Goal: Use online tool/utility: Utilize a website feature to perform a specific function

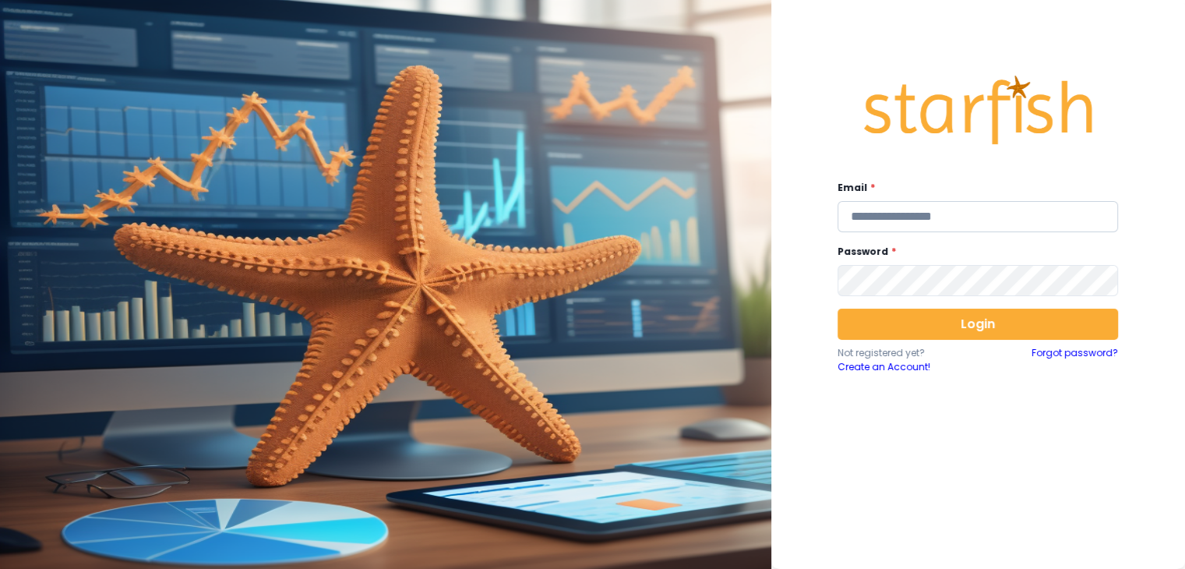
click at [952, 220] on input "email" at bounding box center [977, 216] width 280 height 31
type input "**********"
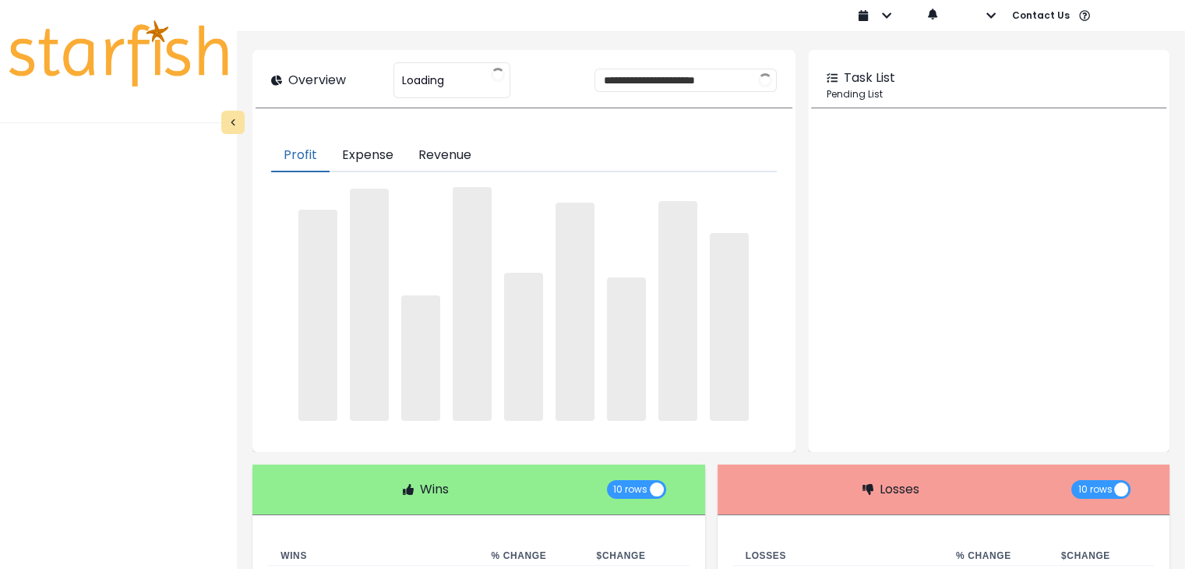
type input "********"
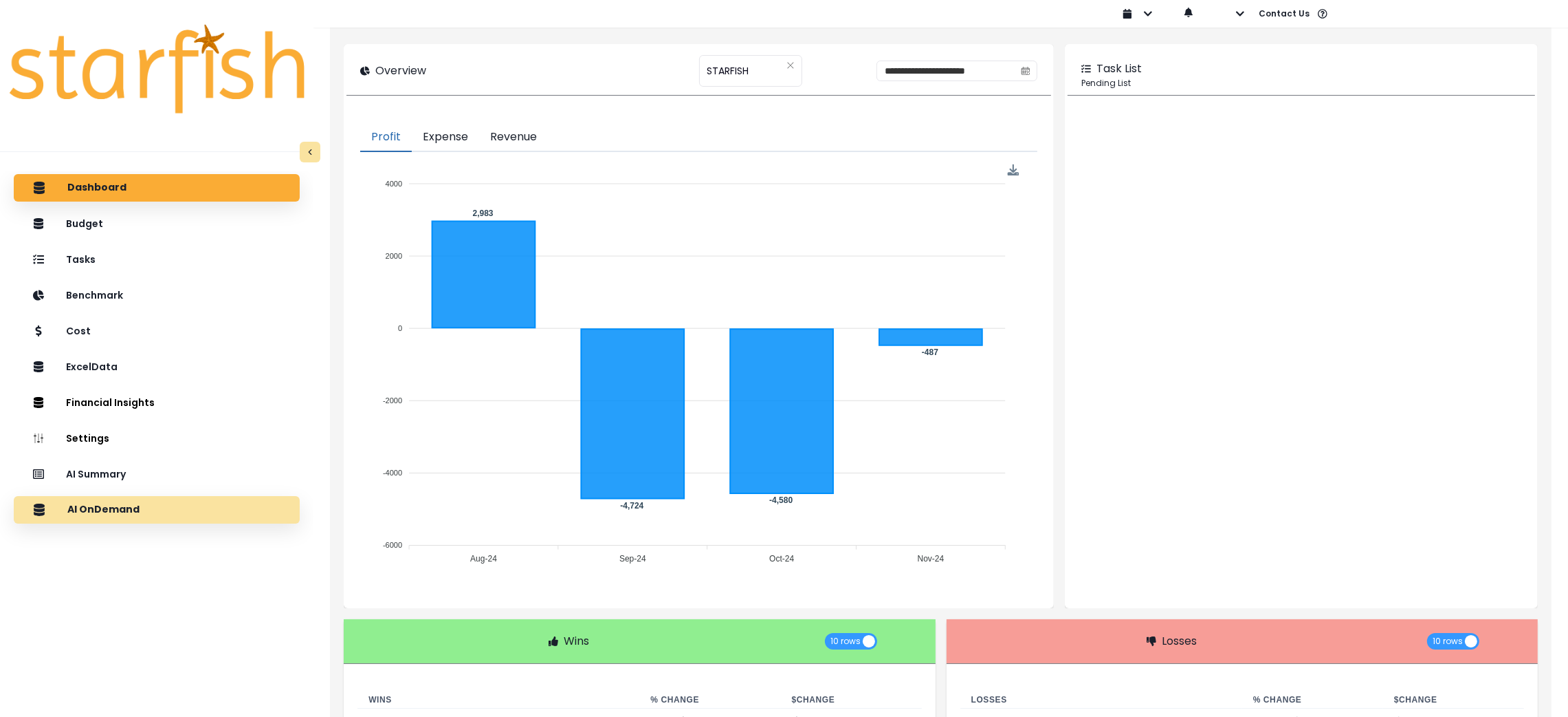
click at [139, 502] on div "AI OnDemand" at bounding box center [156, 509] width 264 height 29
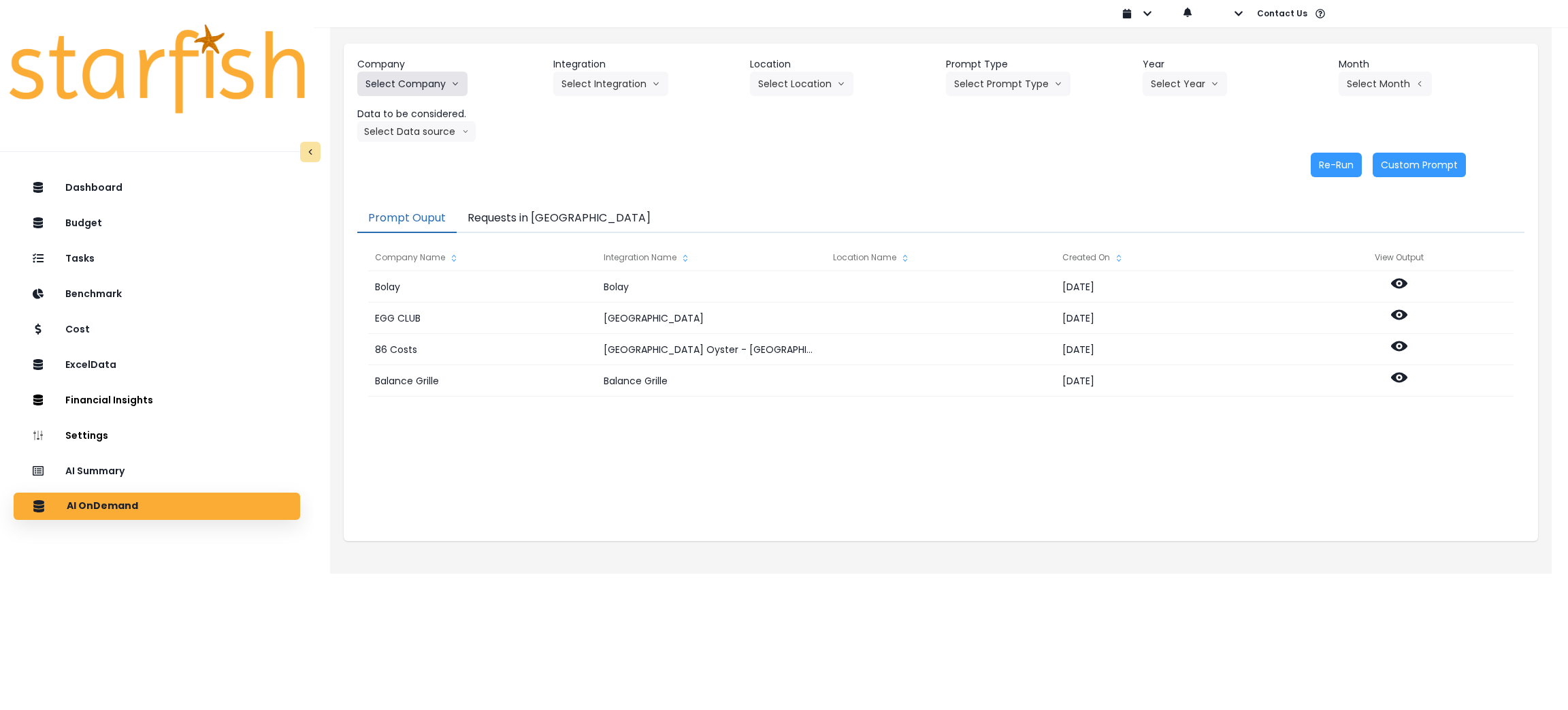
click at [427, 75] on button "Select Company" at bounding box center [413, 84] width 110 height 24
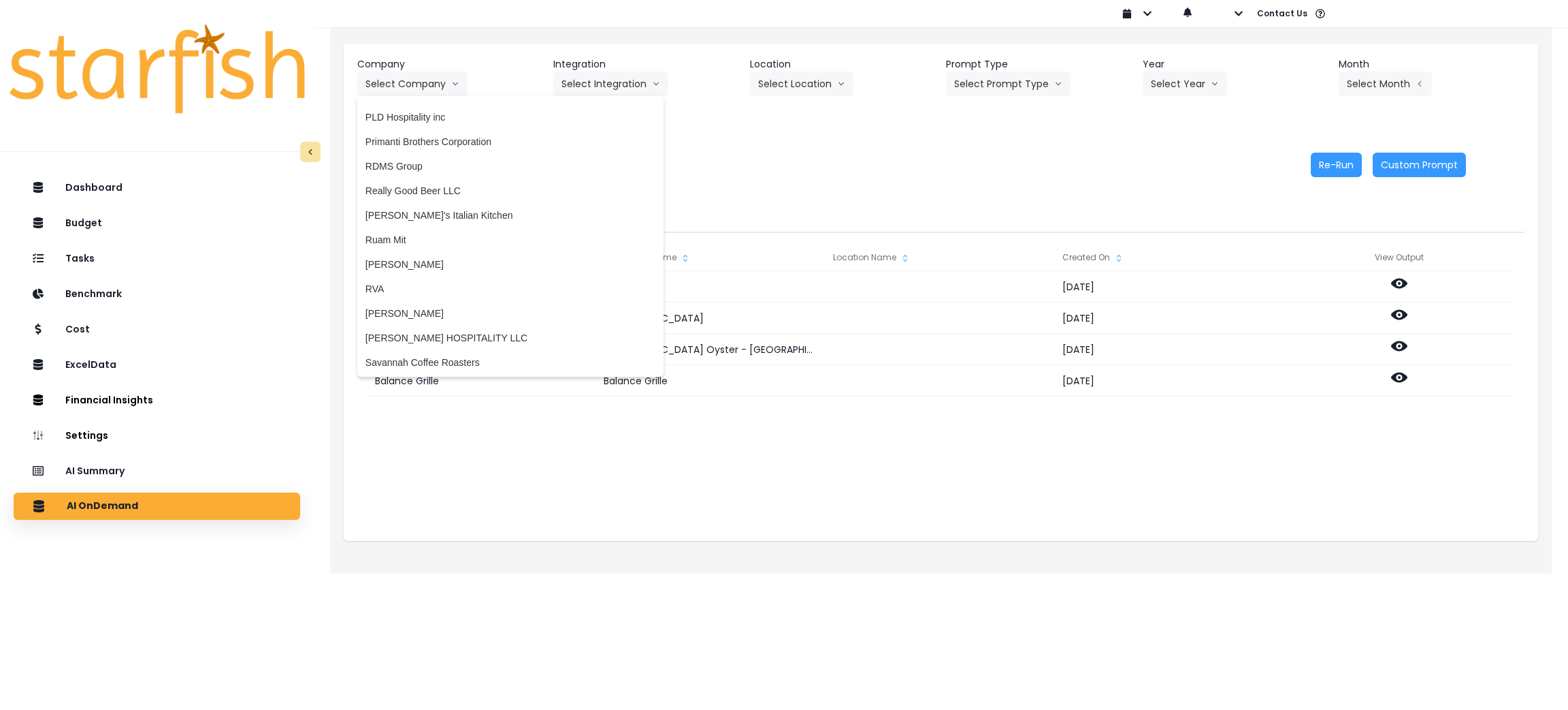
scroll to position [2809, 0]
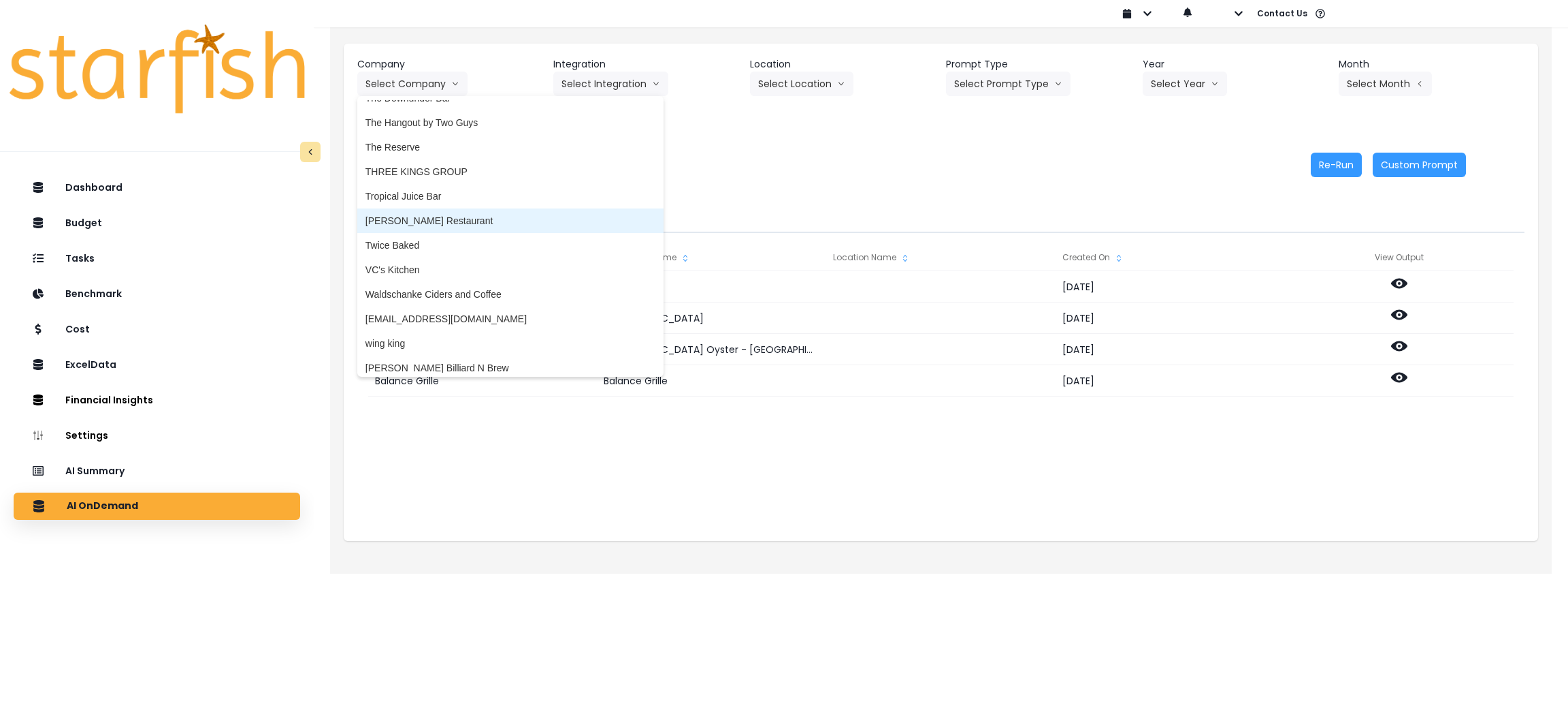
click at [423, 219] on span "[PERSON_NAME] Restaurant" at bounding box center [510, 221] width 290 height 14
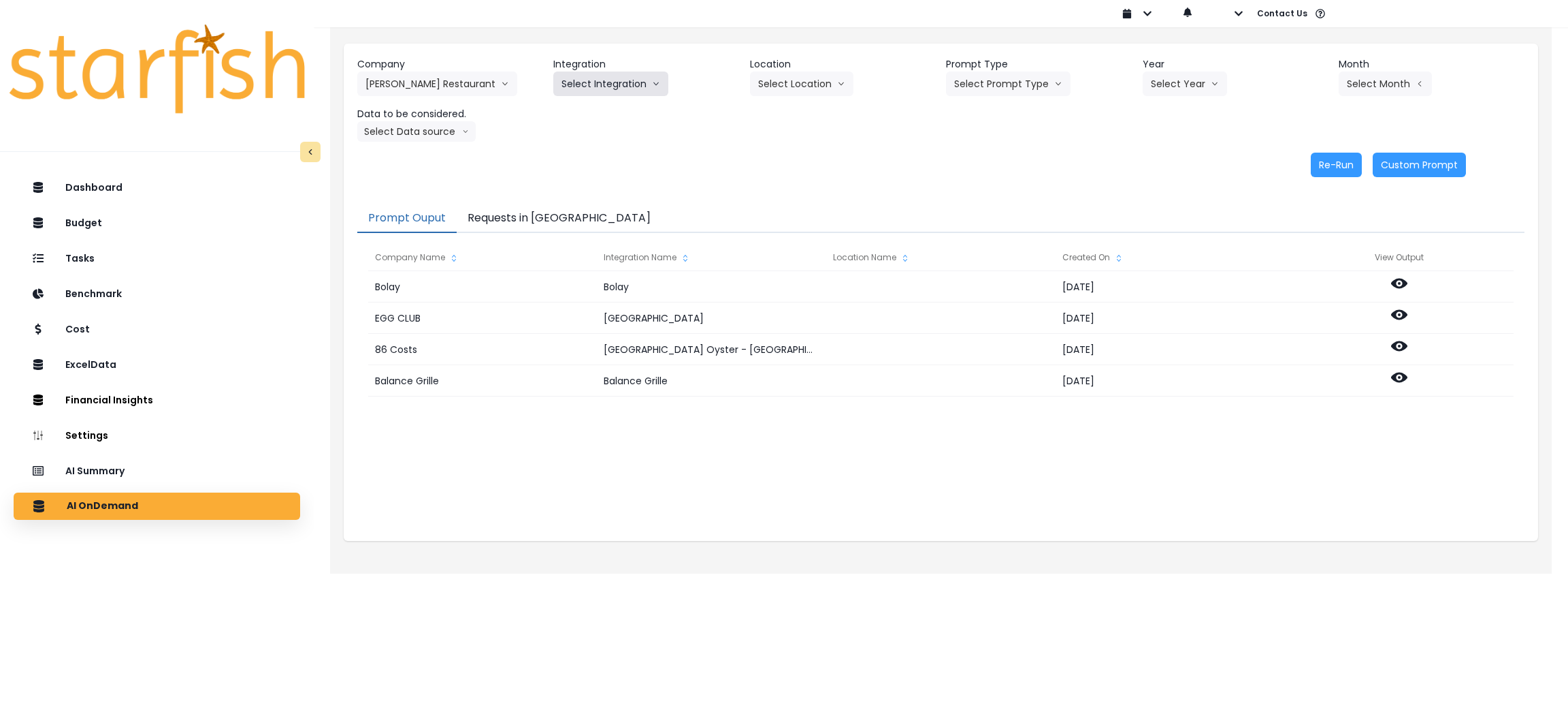
click at [649, 81] on button "Select Integration" at bounding box center [611, 84] width 115 height 24
click at [566, 108] on span "R365" at bounding box center [573, 113] width 23 height 14
click at [1011, 76] on button "Select Prompt Type" at bounding box center [1009, 84] width 125 height 24
click at [1003, 176] on li "Monthly Summary" at bounding box center [993, 186] width 94 height 24
click at [1035, 75] on button "Select Year" at bounding box center [1185, 84] width 85 height 24
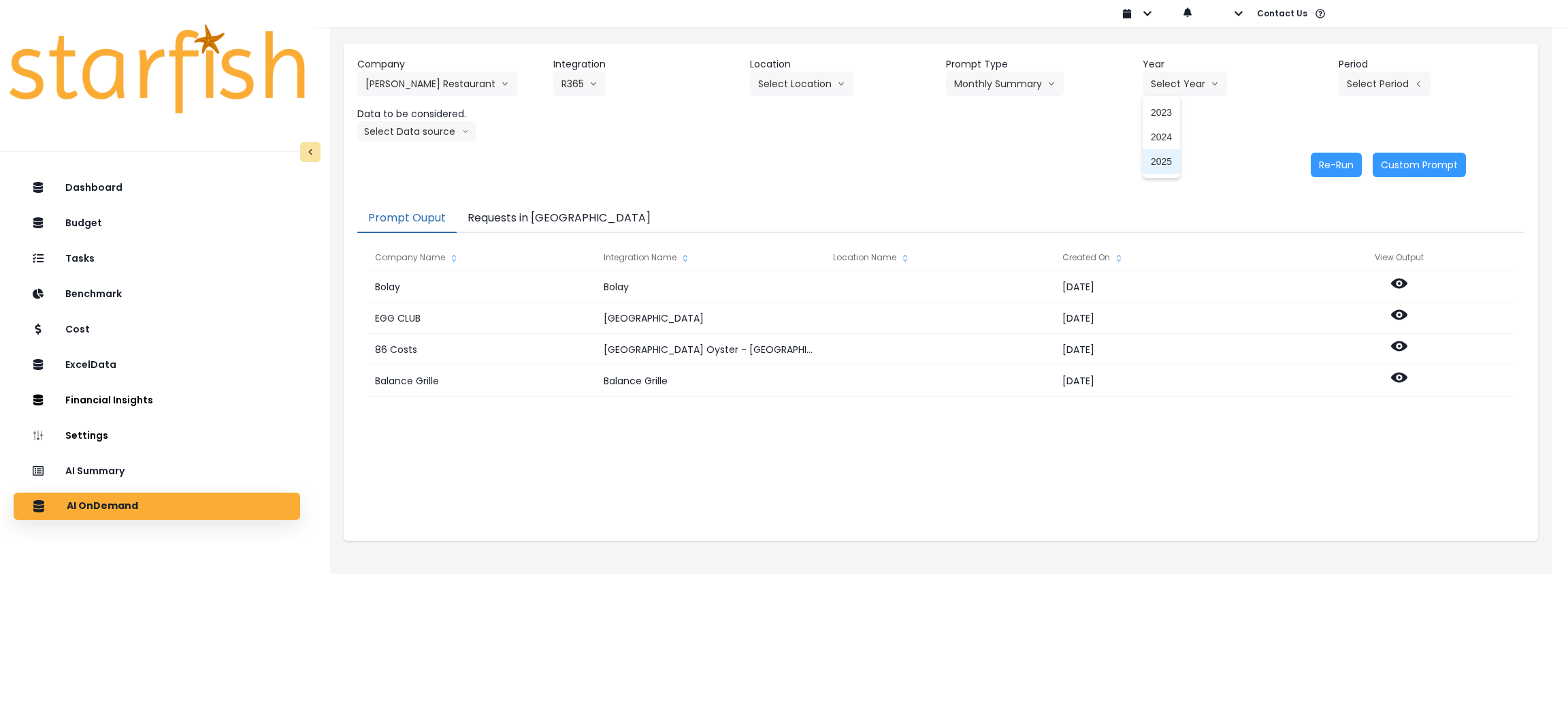
click at [1035, 156] on span "2025" at bounding box center [1162, 162] width 21 height 14
click at [1035, 73] on button "Select Period" at bounding box center [1384, 84] width 92 height 24
click at [1035, 233] on span "P7" at bounding box center [1322, 235] width 17 height 14
click at [446, 122] on button "Select Data source" at bounding box center [417, 131] width 119 height 20
click at [417, 183] on span "Location Analysis" at bounding box center [411, 183] width 91 height 14
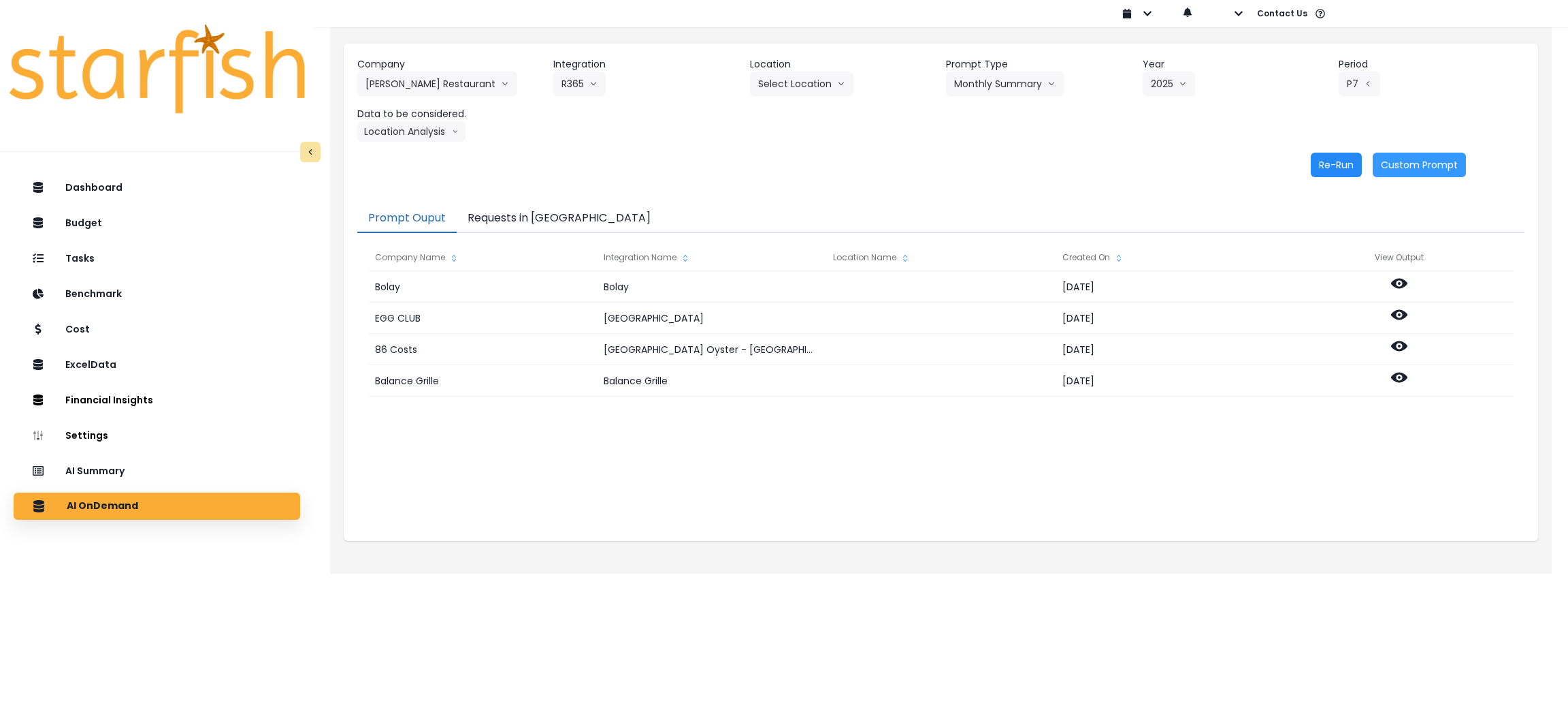
click at [1035, 174] on button "Re-Run" at bounding box center [1336, 164] width 51 height 24
click at [540, 202] on div "Prompt Ouput Requests in Queue Company Name Integration Name Location Name Crea…" at bounding box center [940, 365] width 1195 height 350
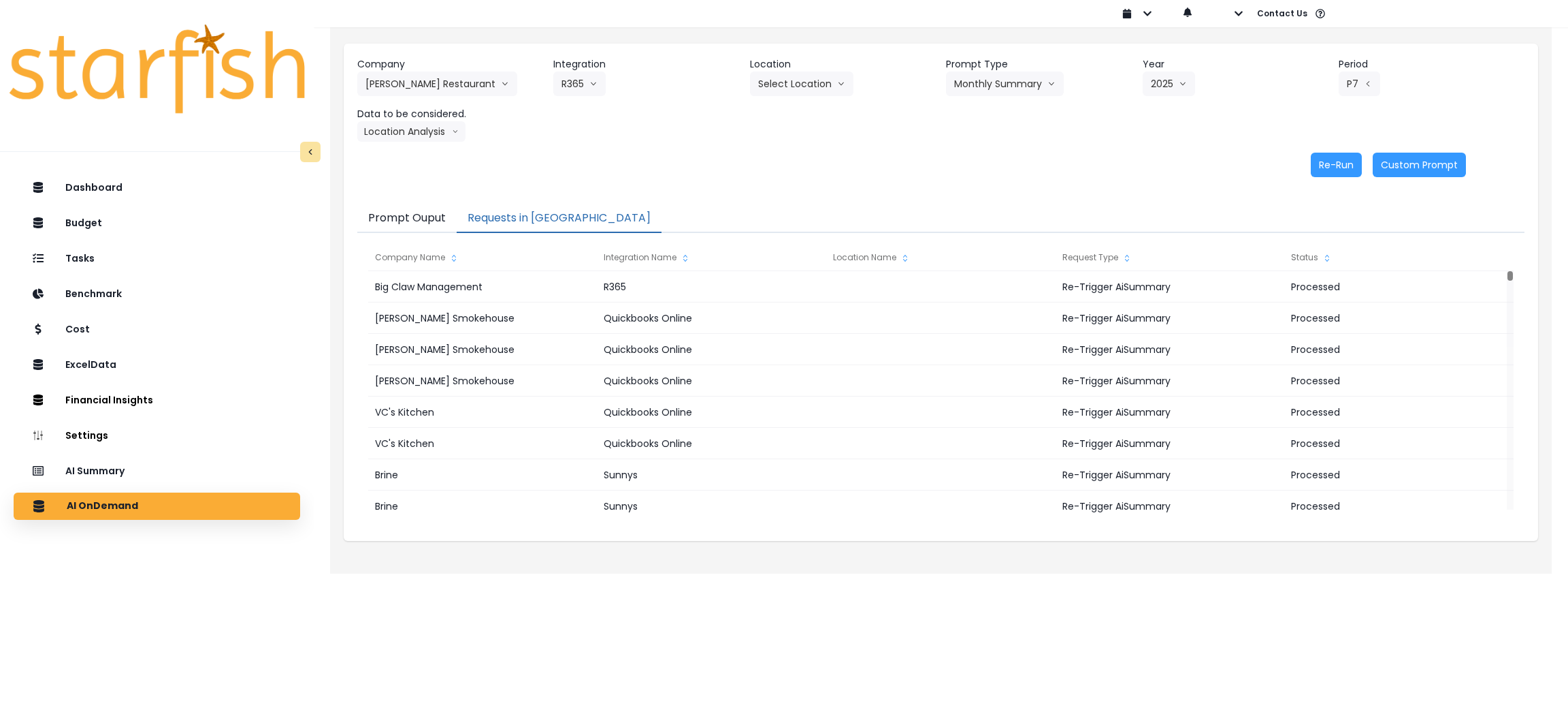
click at [534, 205] on button "Requests in [GEOGRAPHIC_DATA]" at bounding box center [559, 219] width 205 height 29
click at [414, 134] on button "Location Analysis" at bounding box center [412, 131] width 108 height 20
click at [399, 162] on span "Comparison overtime" at bounding box center [411, 158] width 91 height 14
click at [1035, 170] on button "Re-Run" at bounding box center [1336, 164] width 51 height 24
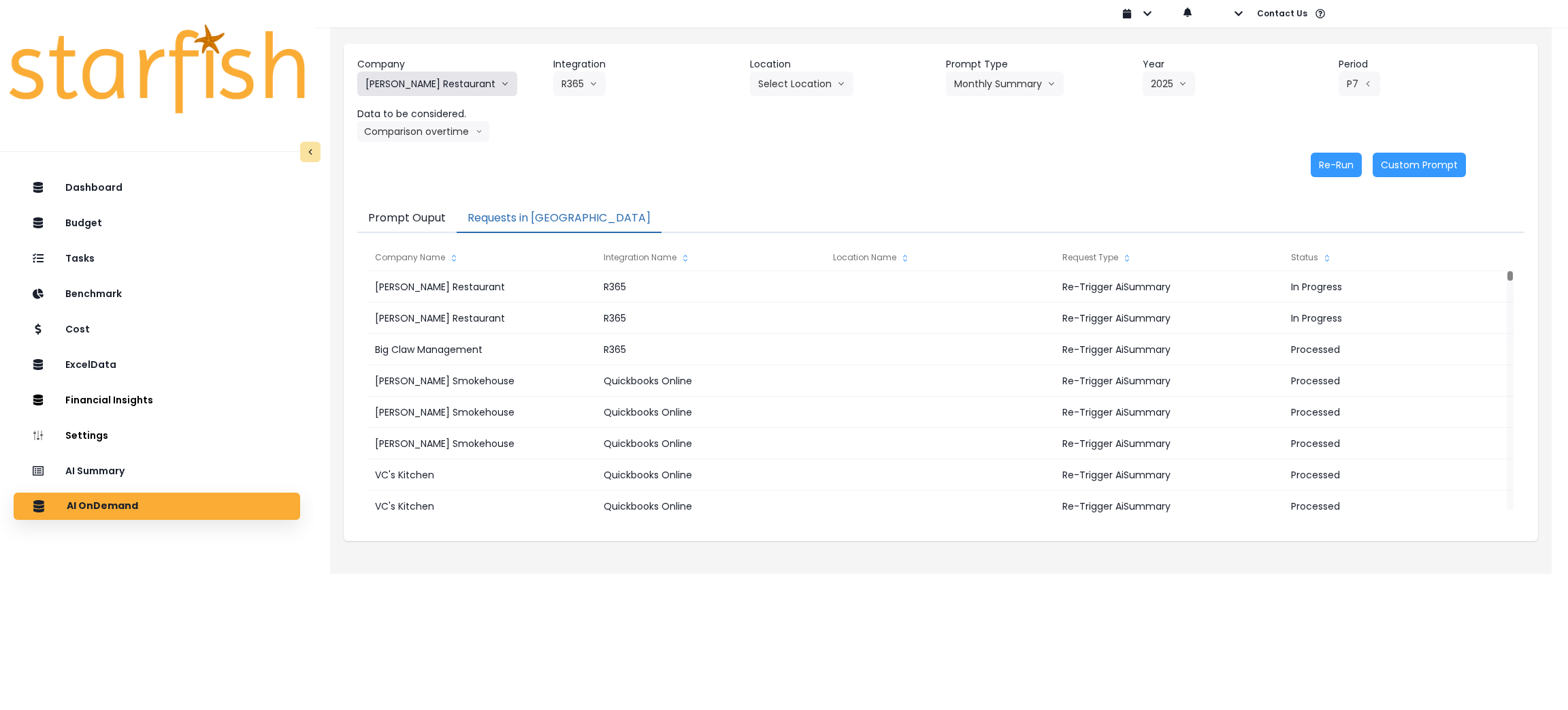
click at [424, 76] on button "[PERSON_NAME] Restaurant" at bounding box center [437, 84] width 160 height 24
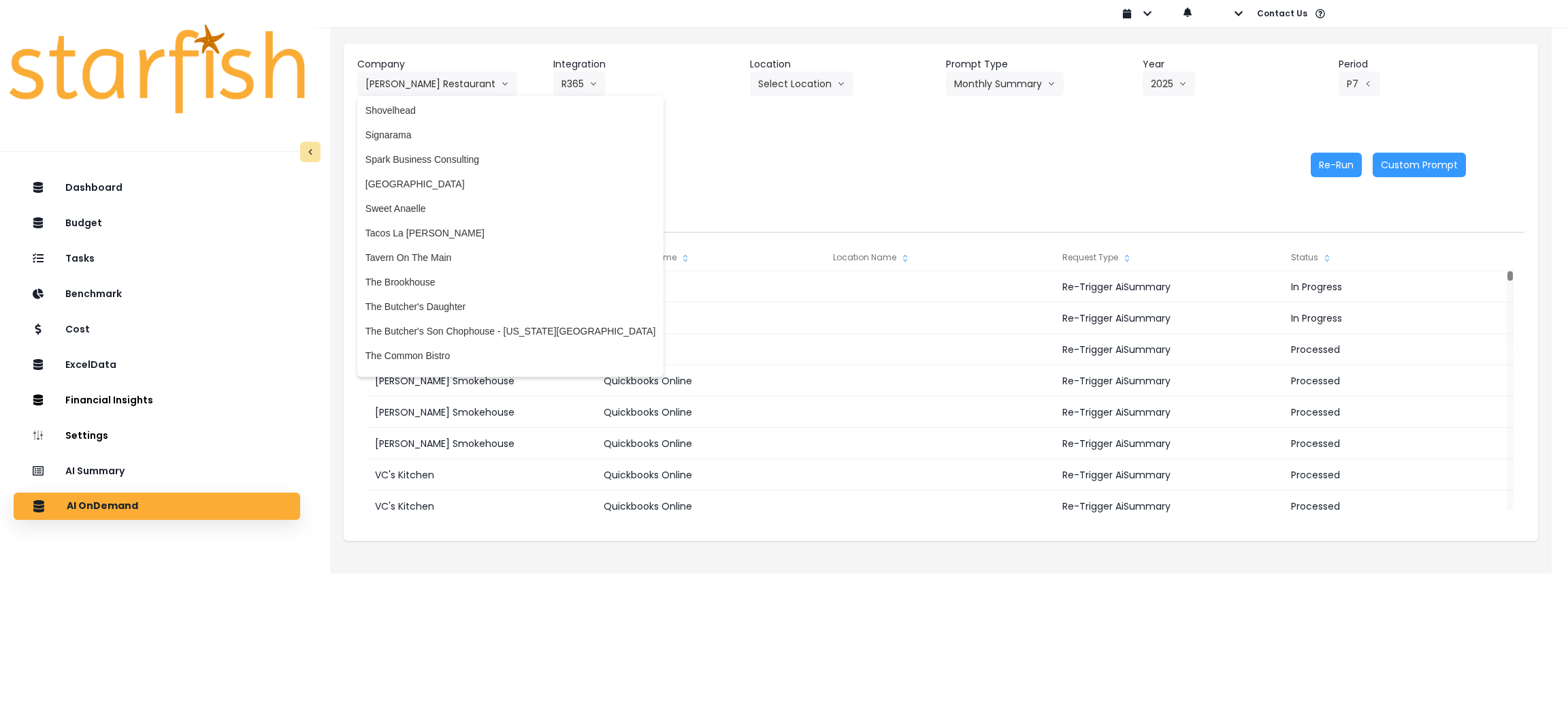
scroll to position [0, 0]
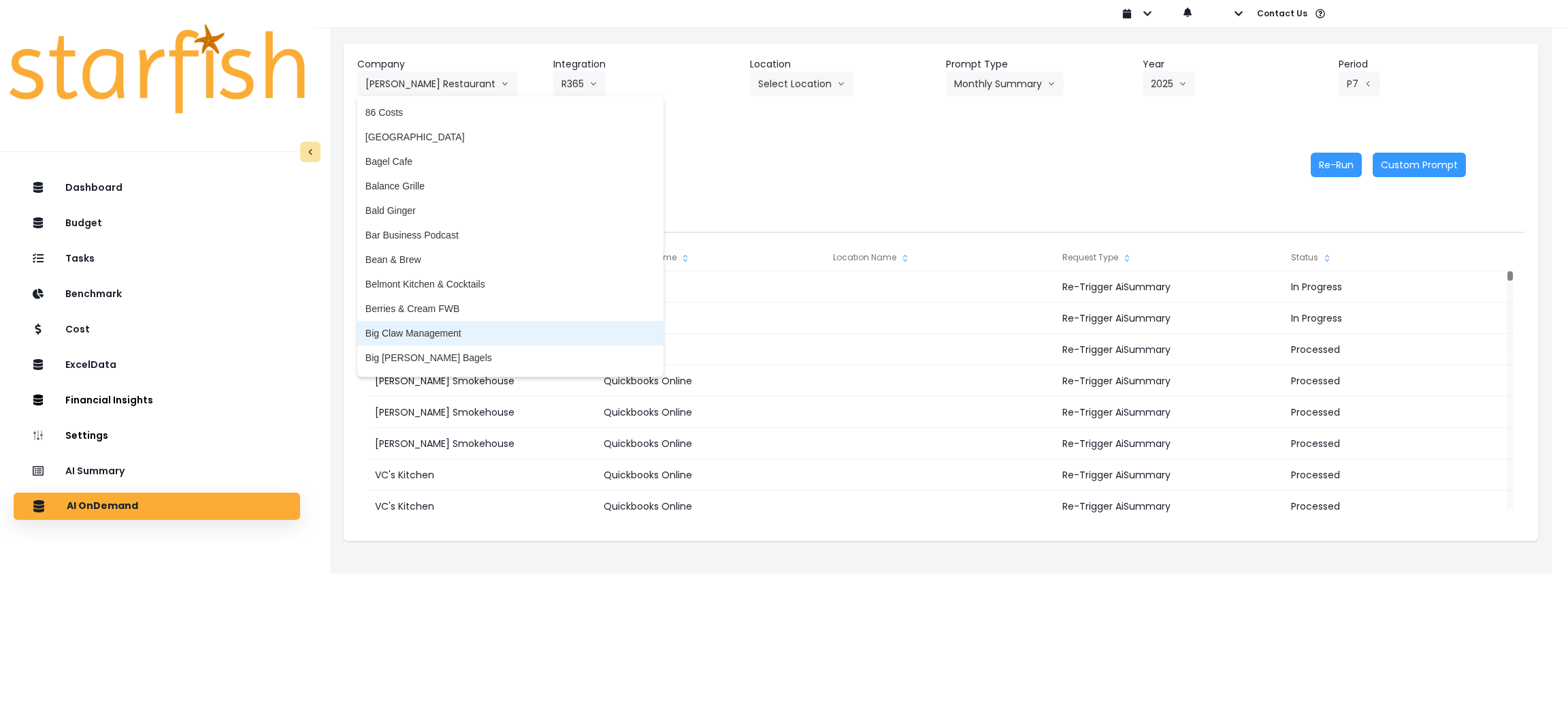
click at [452, 330] on span "Big Claw Management" at bounding box center [510, 333] width 290 height 14
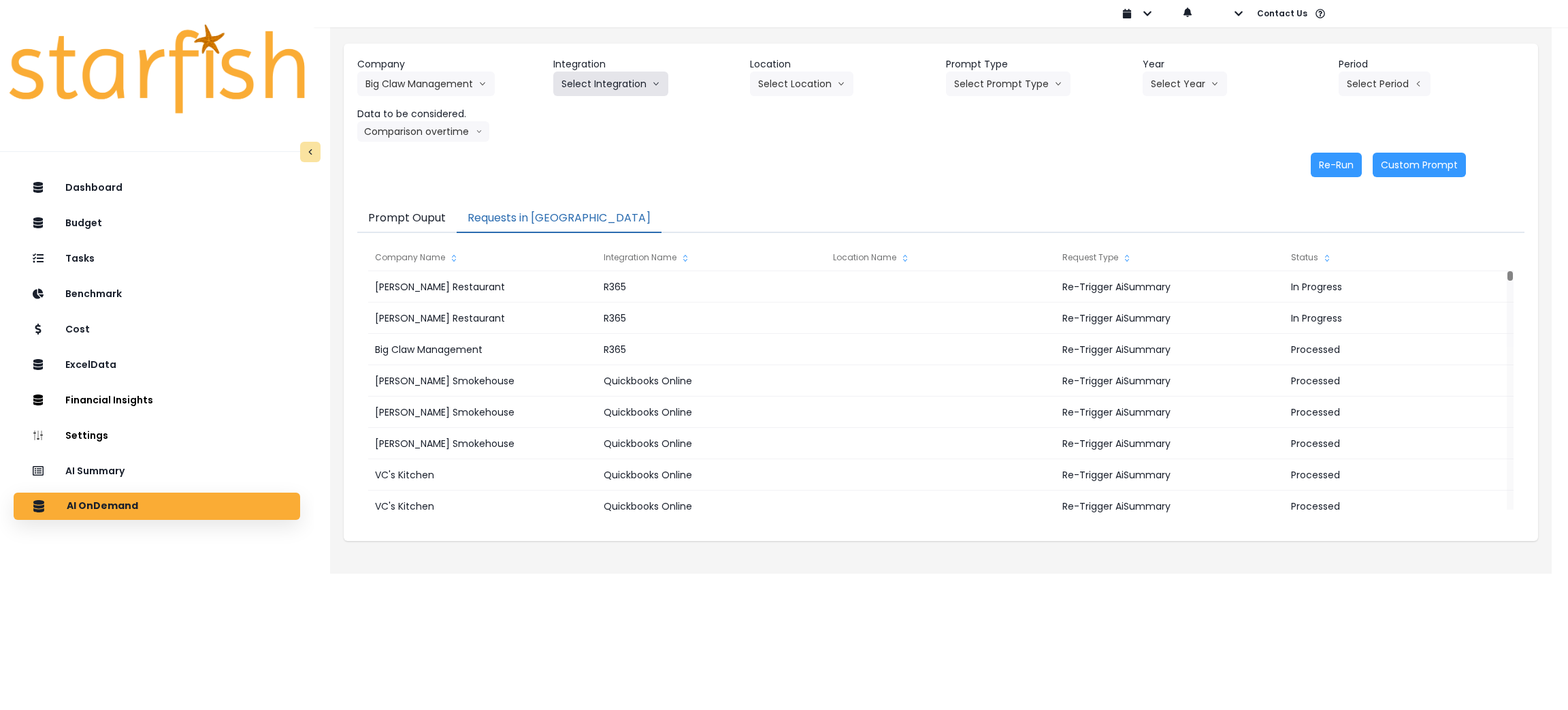
click at [590, 87] on button "Select Integration" at bounding box center [611, 84] width 115 height 24
click at [565, 119] on span "R365" at bounding box center [573, 113] width 23 height 14
click at [1014, 69] on header "Prompt Type" at bounding box center [1039, 64] width 186 height 14
click at [1008, 91] on button "Select Prompt Type" at bounding box center [1009, 84] width 125 height 24
click at [989, 192] on li "Monthly Summary" at bounding box center [993, 186] width 94 height 24
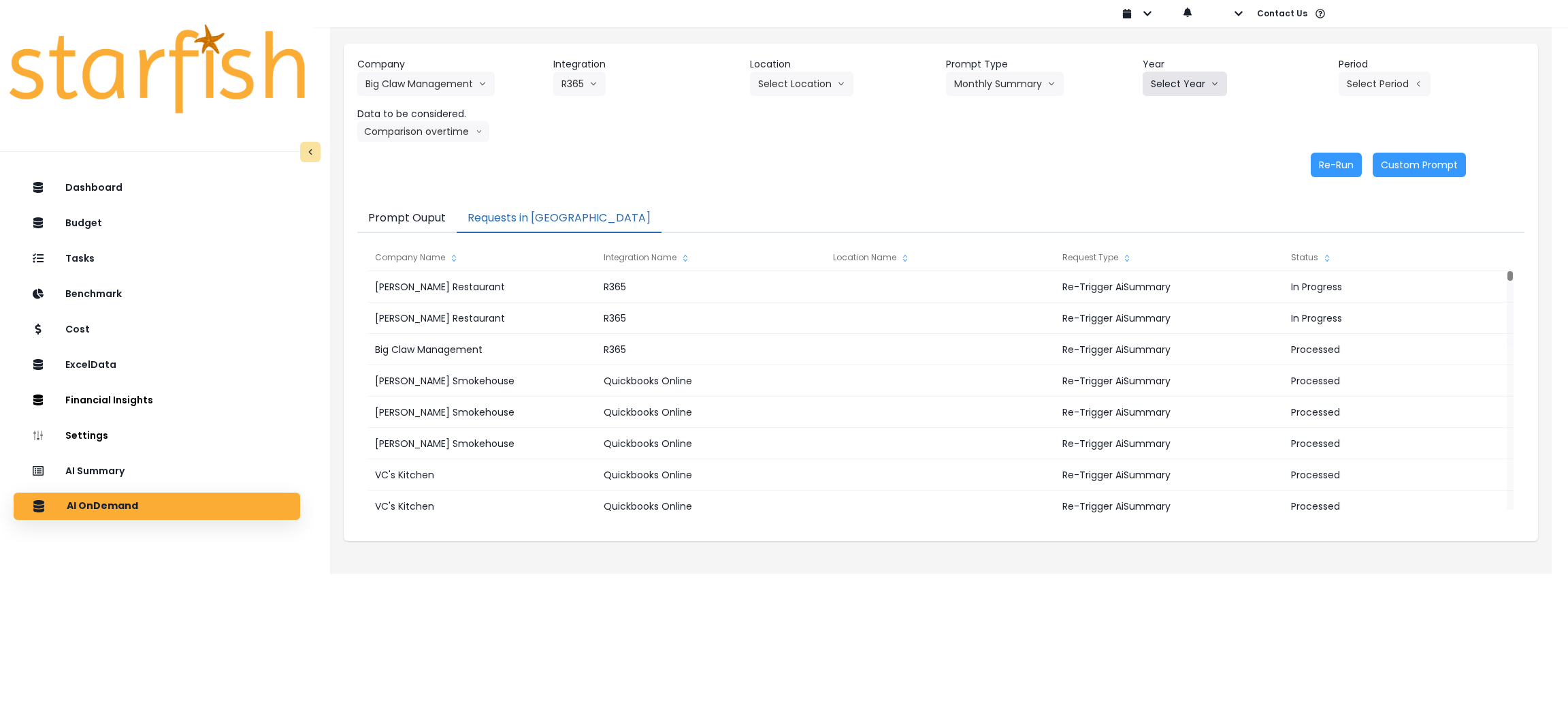
click at [1035, 86] on button "Select Year" at bounding box center [1185, 84] width 85 height 24
click at [1035, 166] on span "2025" at bounding box center [1162, 162] width 21 height 14
click at [1035, 91] on button "Select Period" at bounding box center [1384, 84] width 92 height 24
click at [1035, 229] on span "P7" at bounding box center [1322, 235] width 17 height 14
click at [424, 139] on button "Comparison overtime" at bounding box center [423, 131] width 132 height 20
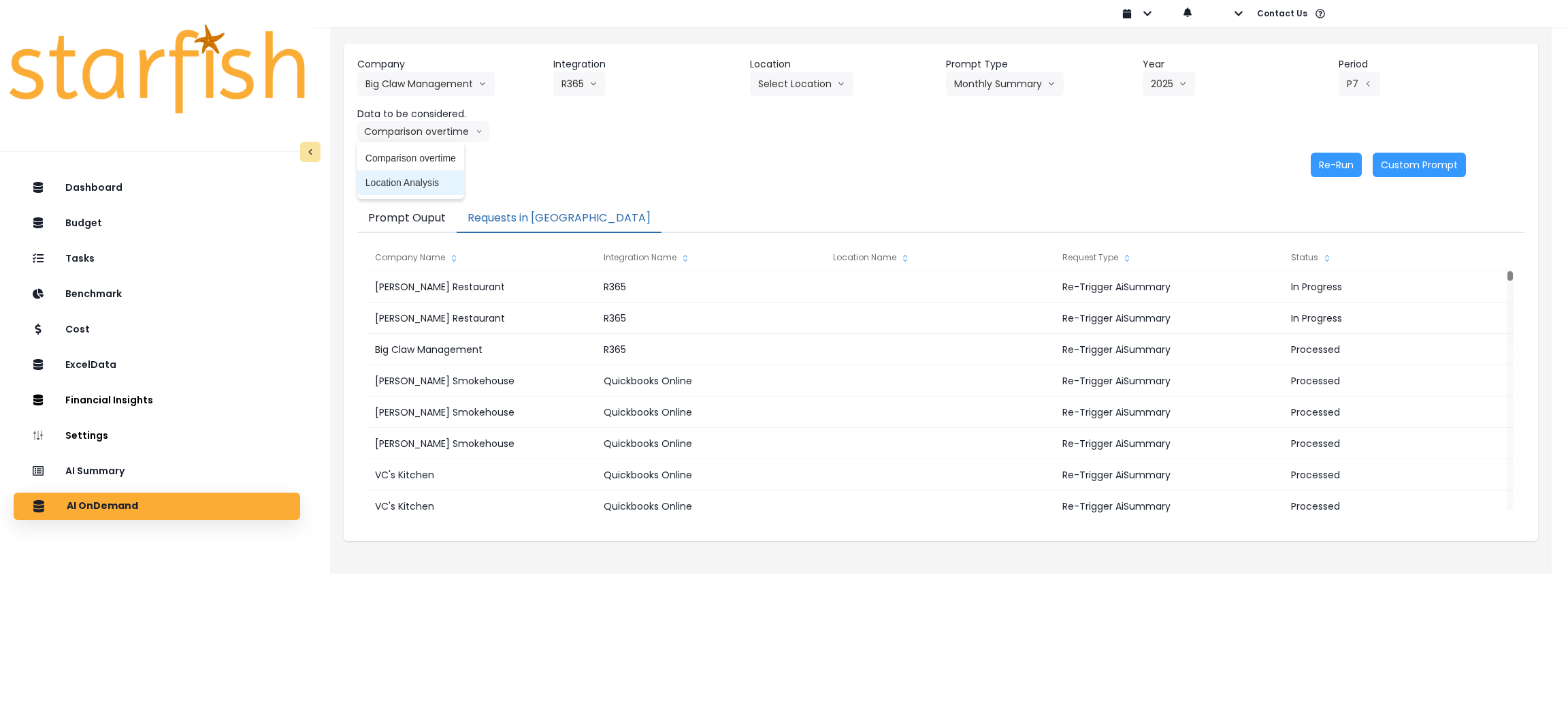
click at [411, 186] on span "Location Analysis" at bounding box center [411, 183] width 91 height 14
click at [1035, 173] on button "Re-Run" at bounding box center [1336, 164] width 51 height 24
click at [389, 122] on button "Location Analysis" at bounding box center [412, 131] width 108 height 20
click at [389, 159] on span "Comparison overtime" at bounding box center [411, 158] width 91 height 14
click at [1035, 166] on button "Re-Run" at bounding box center [1336, 164] width 51 height 24
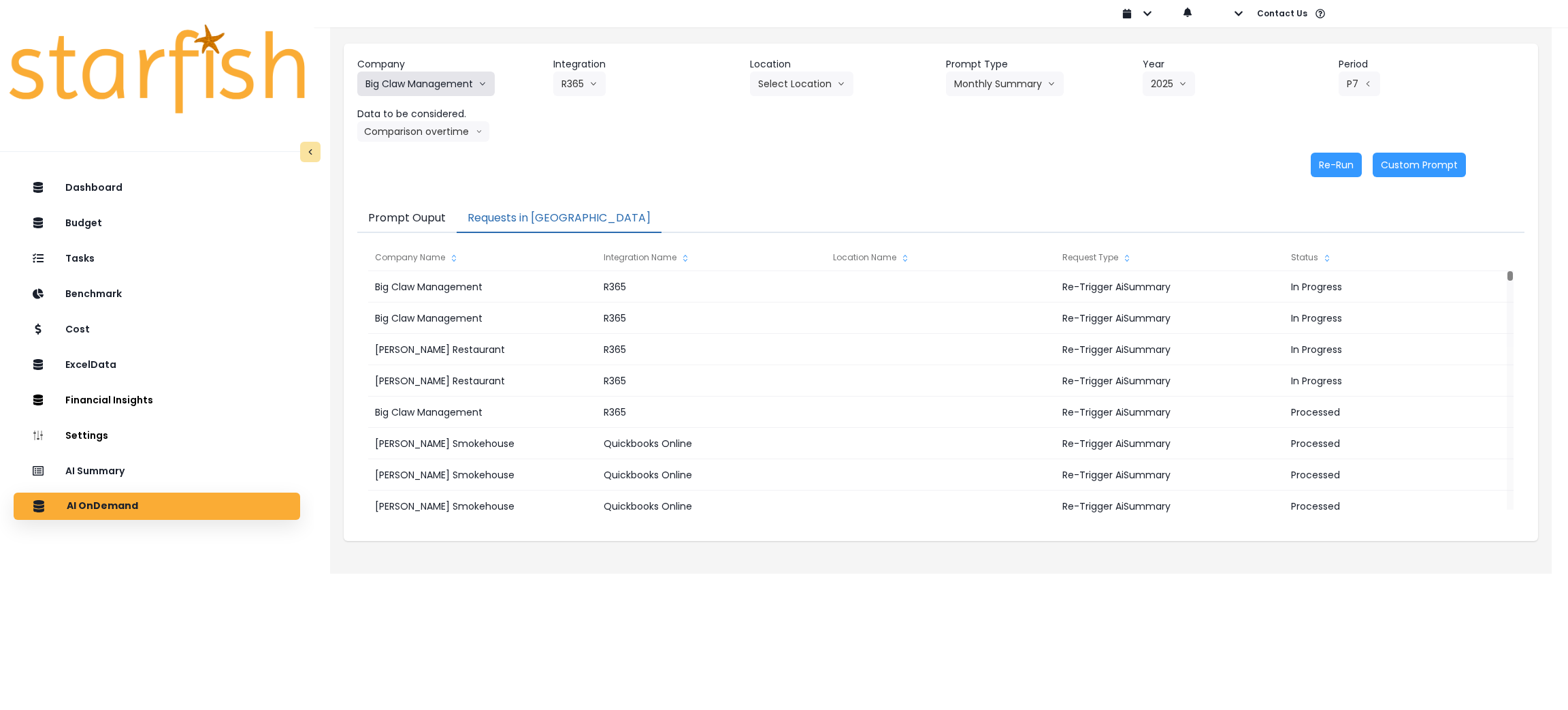
click at [476, 95] on button "Big Claw Management" at bounding box center [426, 84] width 137 height 24
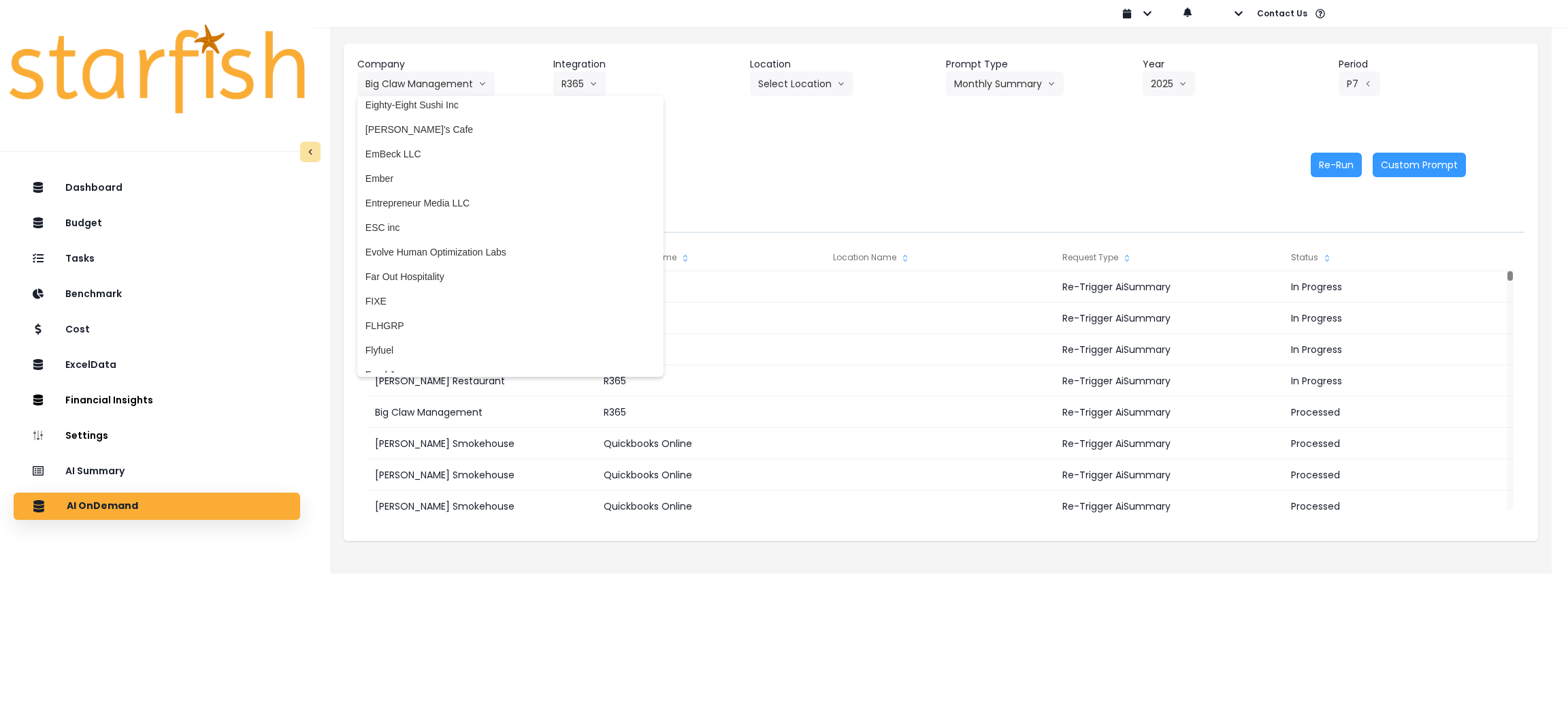
scroll to position [919, 0]
click at [457, 273] on span "Far Out Hospitality" at bounding box center [510, 273] width 290 height 14
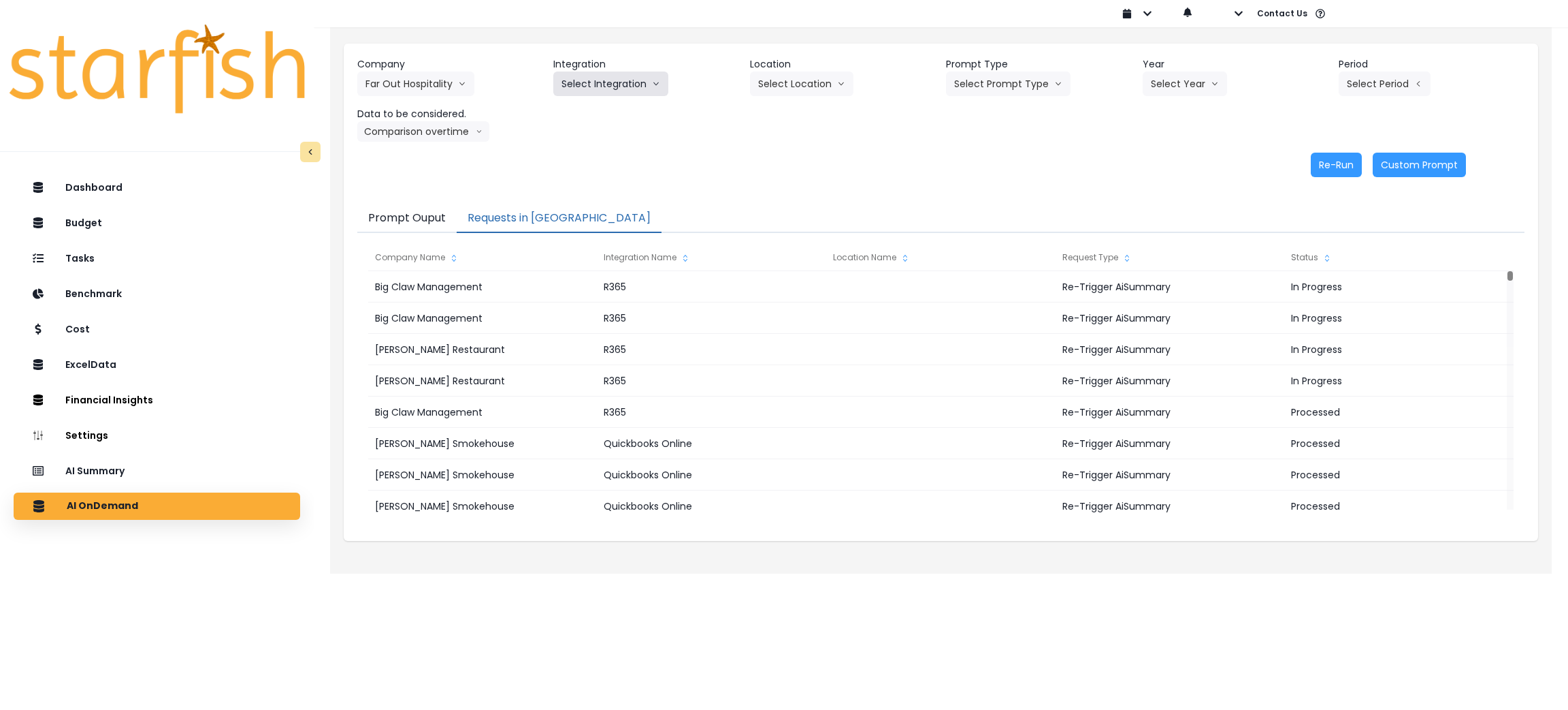
click at [632, 87] on button "Select Integration" at bounding box center [611, 84] width 115 height 24
click at [565, 124] on li "R365" at bounding box center [572, 112] width 38 height 24
click at [451, 92] on button "Far Out Hospitality" at bounding box center [416, 84] width 117 height 24
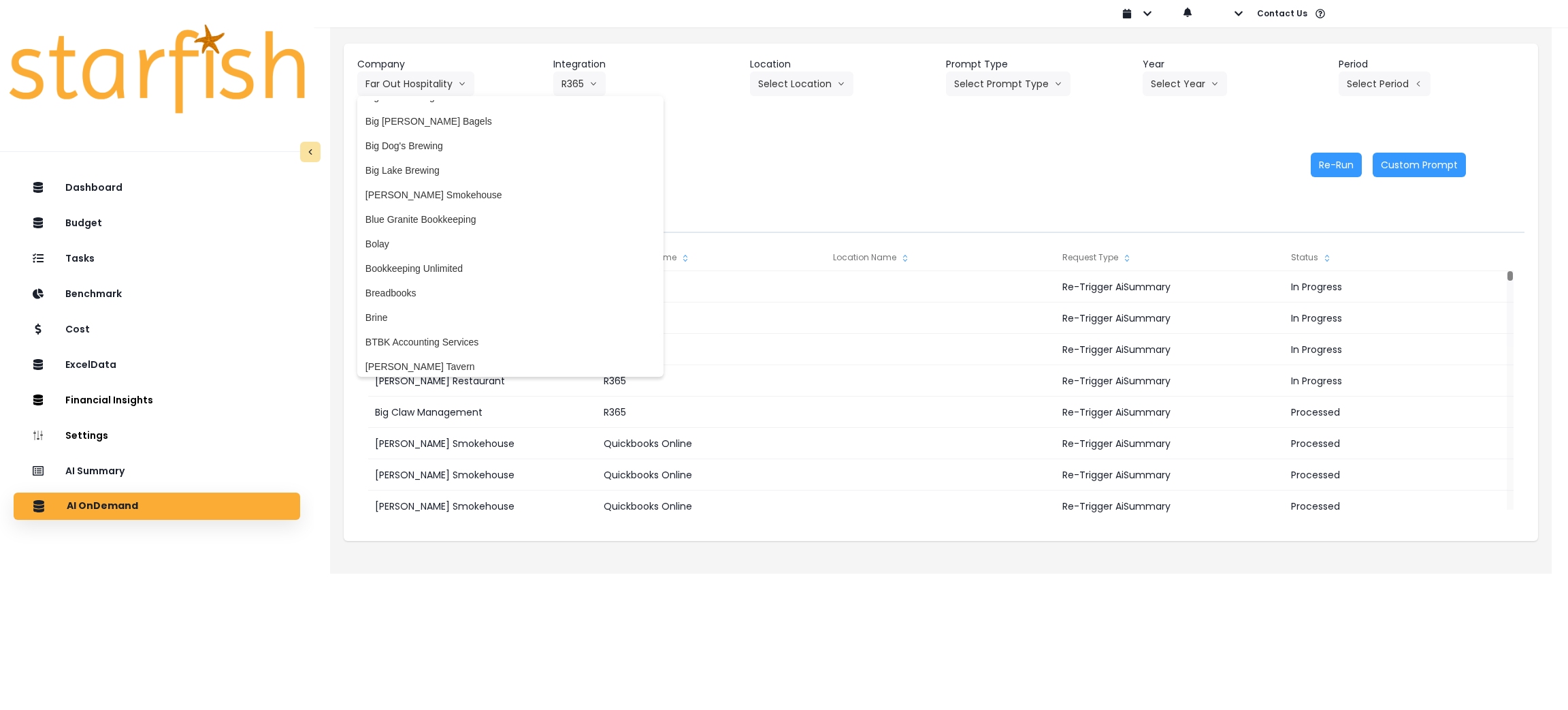
scroll to position [0, 0]
click at [767, 152] on div "Re-Run Custom Prompt" at bounding box center [912, 164] width 1109 height 24
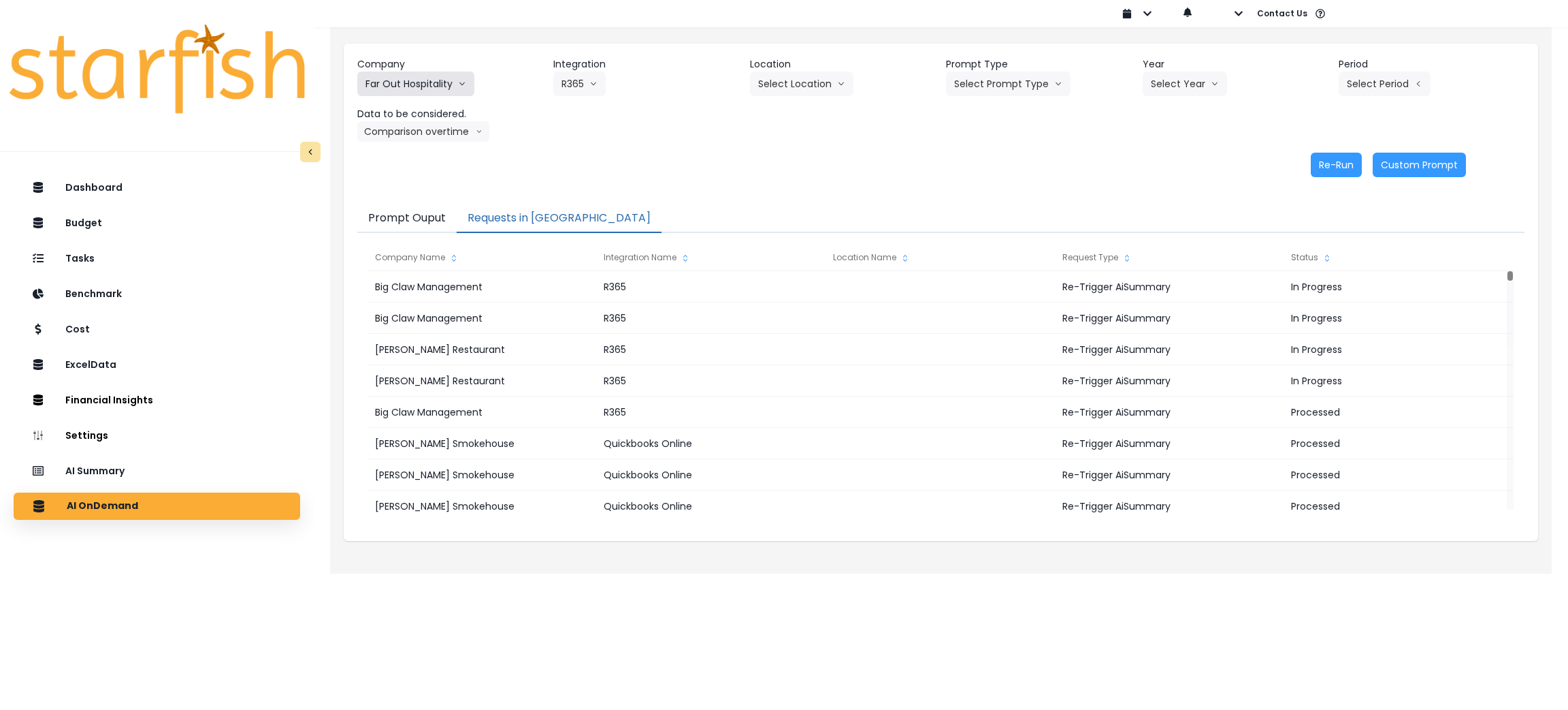
click at [450, 80] on button "Far Out Hospitality" at bounding box center [416, 84] width 117 height 24
click at [1035, 95] on button "Select Prompt Type" at bounding box center [1009, 84] width 125 height 24
click at [996, 180] on span "Monthly Summary" at bounding box center [993, 186] width 77 height 14
click at [1035, 84] on button "Select Year" at bounding box center [1185, 84] width 85 height 24
click at [1035, 155] on span "2025" at bounding box center [1162, 162] width 21 height 14
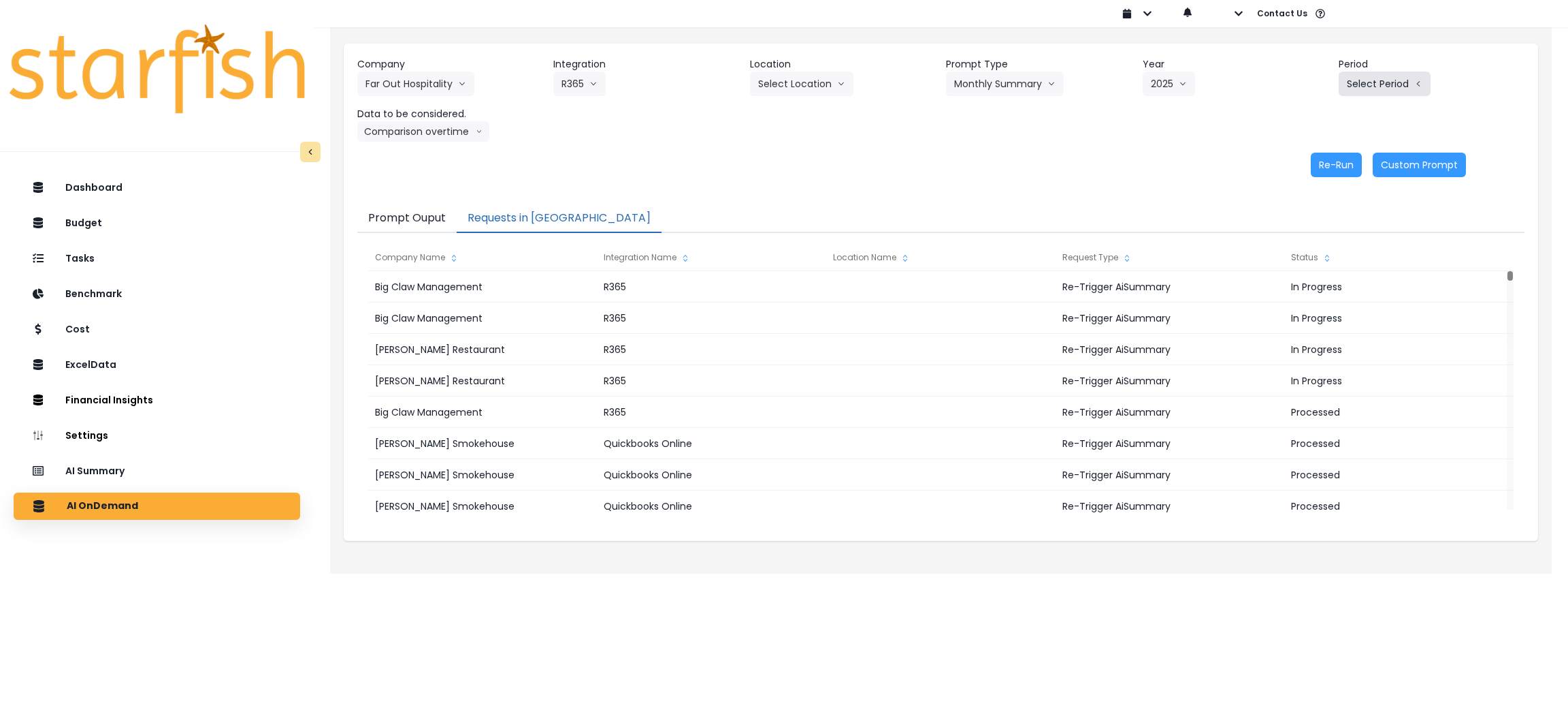
click at [1035, 90] on button "Select Period" at bounding box center [1384, 84] width 92 height 24
click at [1035, 236] on span "P7" at bounding box center [1322, 235] width 17 height 14
click at [440, 119] on header "Data to be considered." at bounding box center [450, 114] width 186 height 14
click at [442, 133] on button "Comparison overtime" at bounding box center [423, 131] width 132 height 20
click at [391, 183] on span "Location Analysis" at bounding box center [411, 183] width 91 height 14
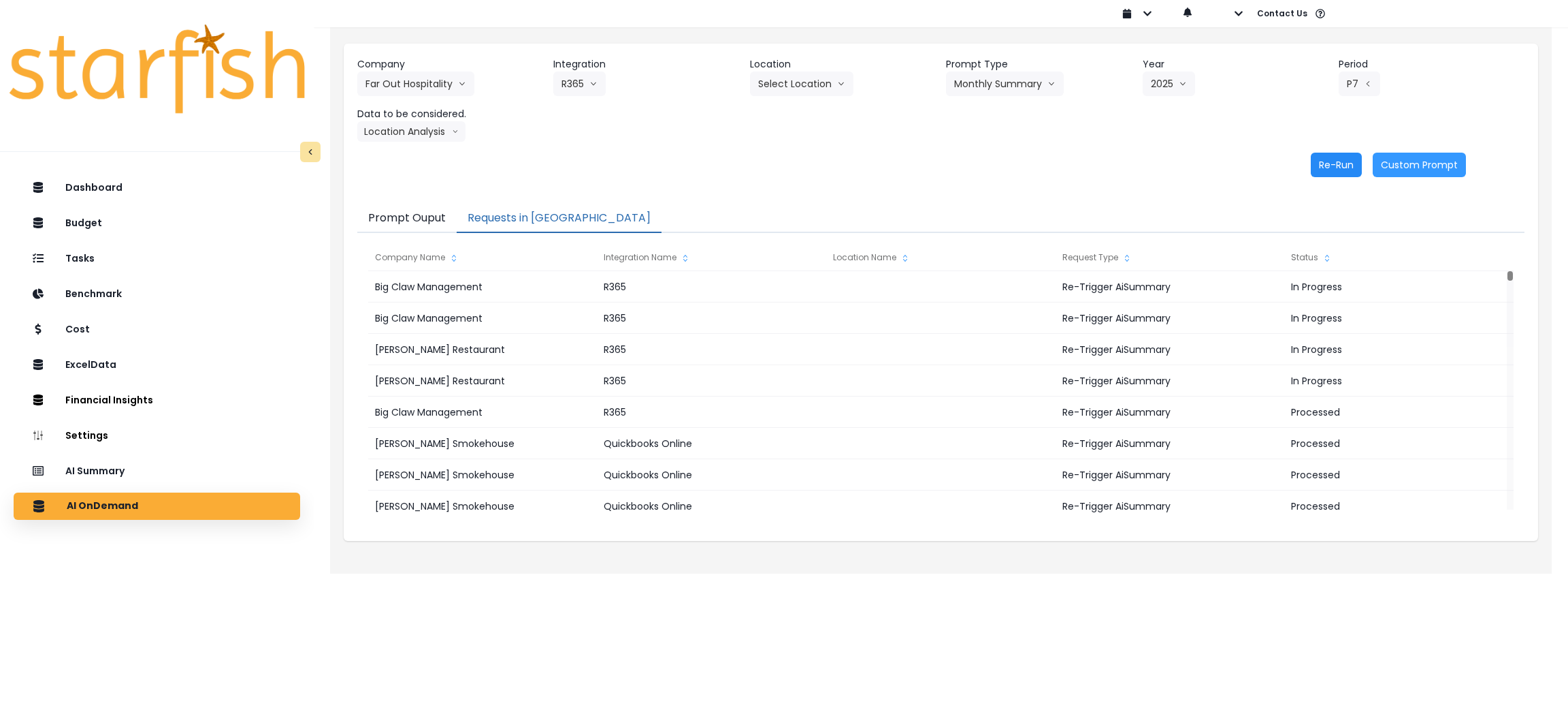
click at [1035, 163] on button "Re-Run" at bounding box center [1336, 164] width 51 height 24
click at [441, 135] on button "Location Analysis" at bounding box center [412, 131] width 108 height 20
click at [411, 155] on span "Comparison overtime" at bounding box center [411, 158] width 91 height 14
click at [1035, 157] on button "Re-Run" at bounding box center [1336, 164] width 51 height 24
click at [422, 72] on button "Far Out Hospitality" at bounding box center [416, 84] width 117 height 24
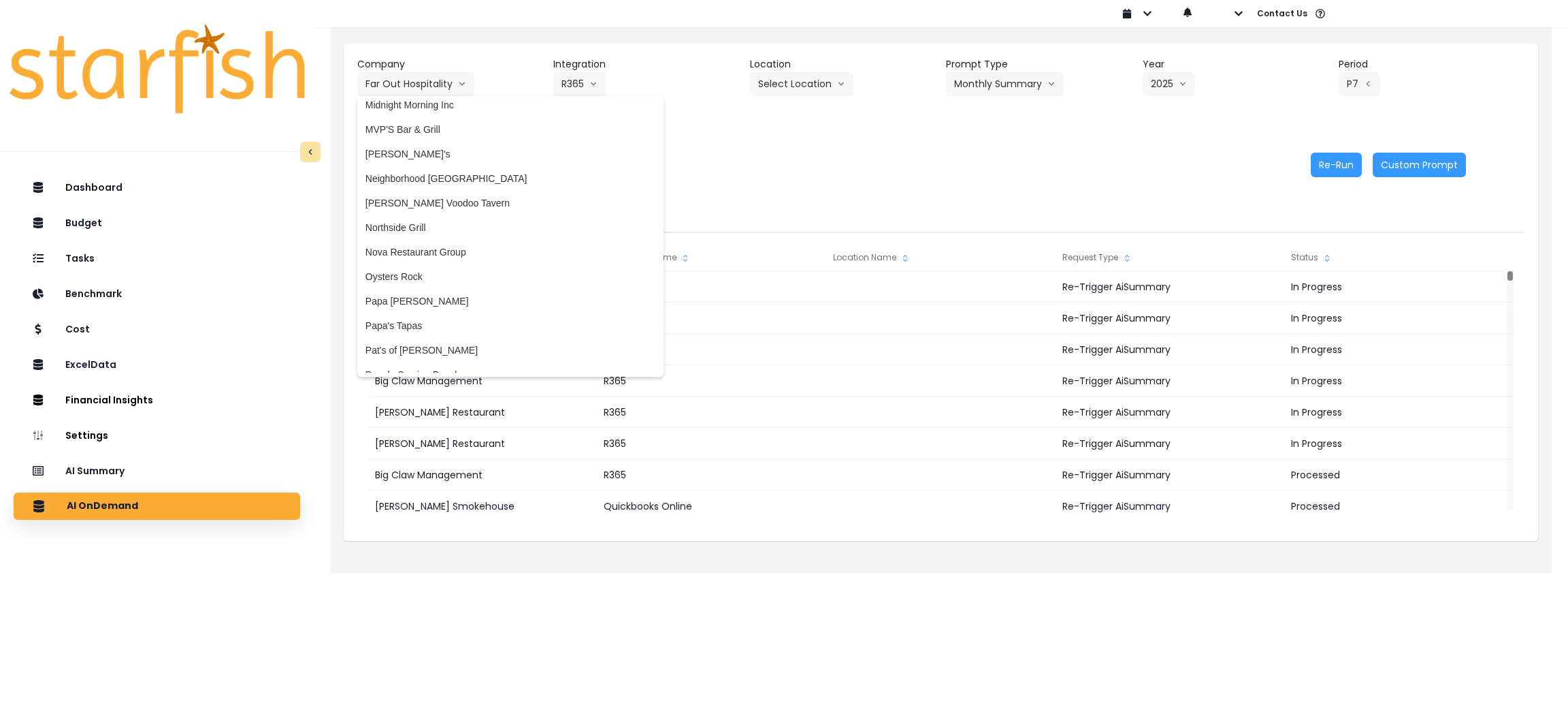
scroll to position [1817, 0]
click at [419, 245] on li "Nova Restaurant Group" at bounding box center [510, 257] width 306 height 24
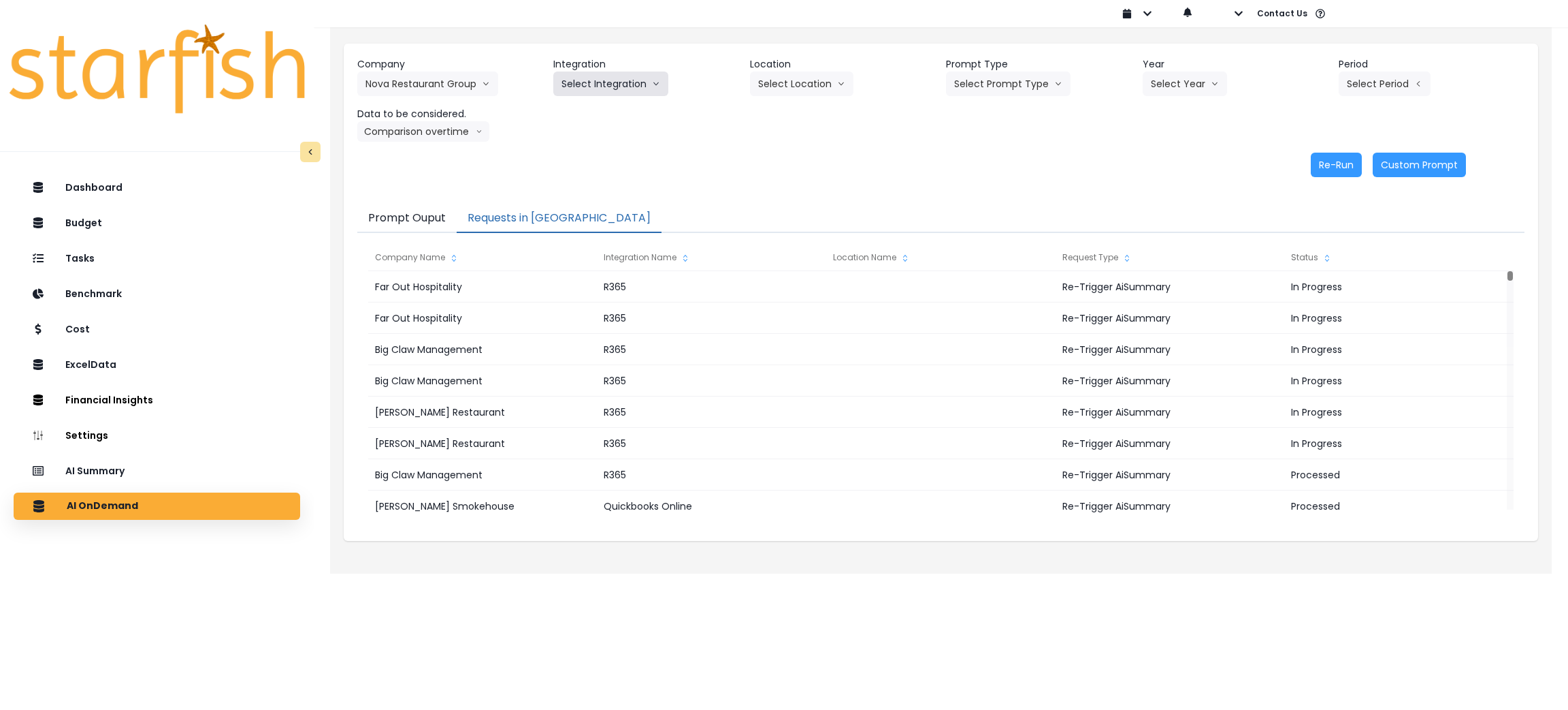
click at [617, 73] on button "Select Integration" at bounding box center [611, 84] width 115 height 24
click at [607, 103] on li "Nova Restaurant Group" at bounding box center [612, 112] width 117 height 24
click at [996, 85] on button "Select Prompt Type" at bounding box center [1009, 84] width 125 height 24
click at [979, 181] on span "Monthly Summary" at bounding box center [993, 186] width 77 height 14
click at [1035, 86] on button "Select Year" at bounding box center [1185, 84] width 85 height 24
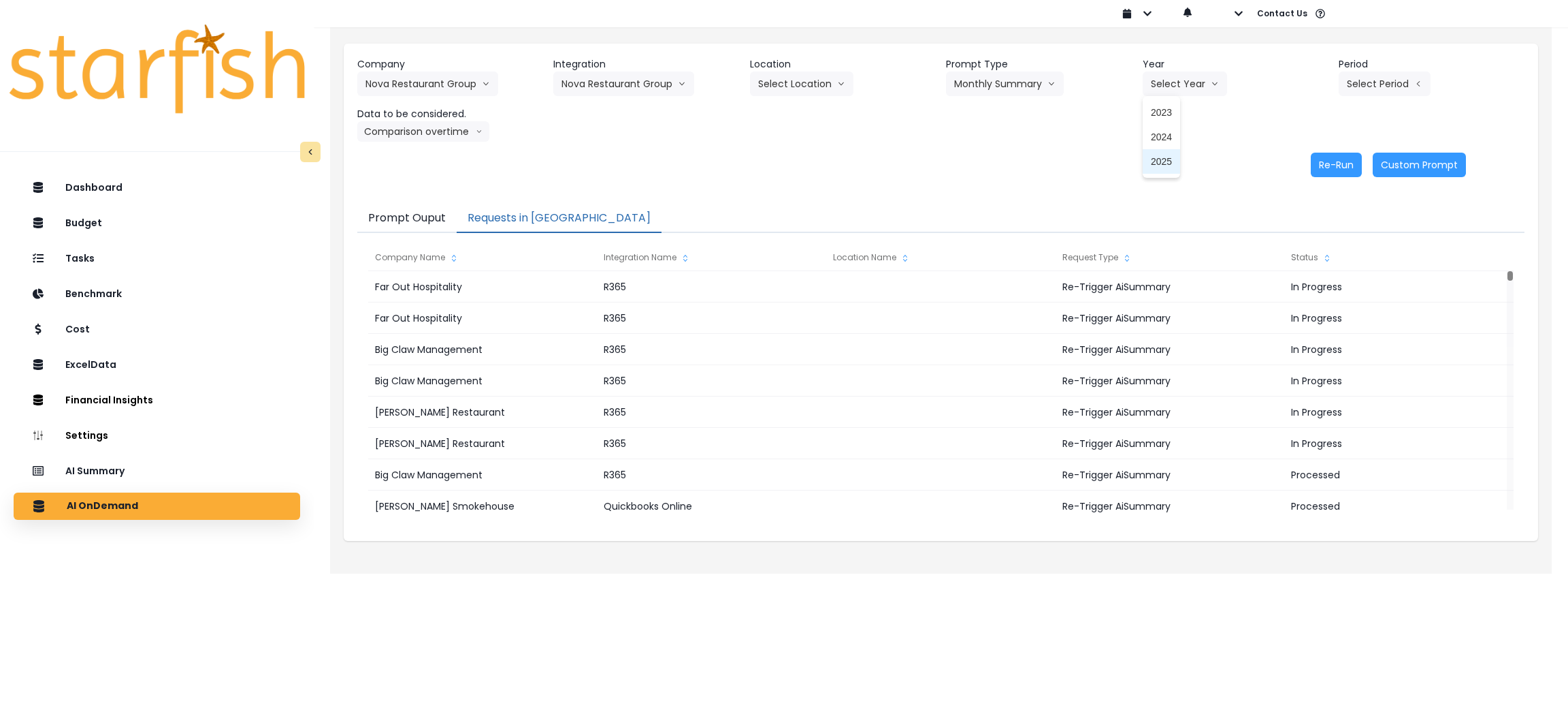
click at [1035, 155] on span "2025" at bounding box center [1162, 162] width 21 height 14
click at [1035, 80] on button "Select Period" at bounding box center [1384, 84] width 92 height 24
click at [1035, 228] on span "P7" at bounding box center [1322, 235] width 17 height 14
click at [441, 126] on button "Comparison overtime" at bounding box center [423, 131] width 132 height 20
click at [426, 177] on span "Location Analysis" at bounding box center [411, 183] width 91 height 14
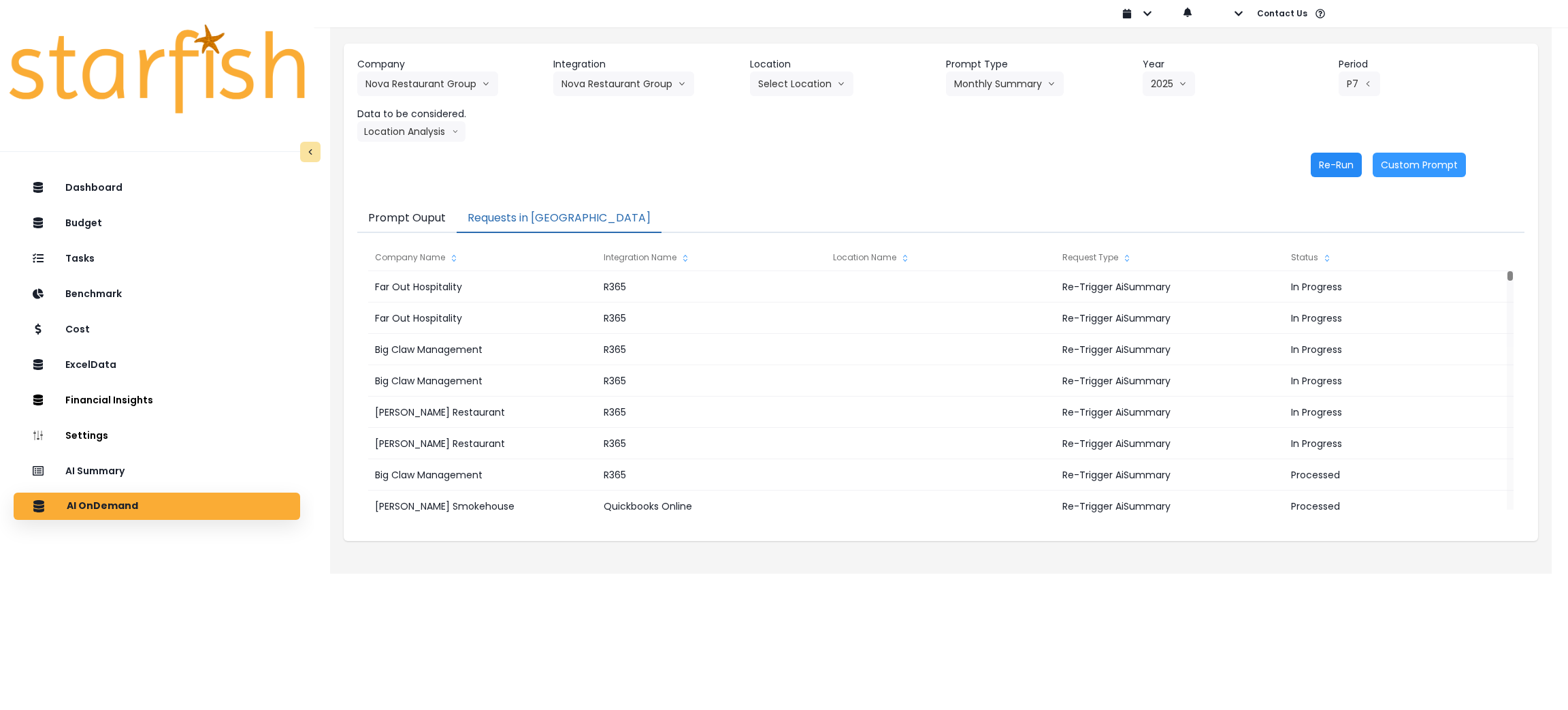
click at [1035, 165] on button "Re-Run" at bounding box center [1336, 164] width 51 height 24
click at [439, 132] on button "Location Analysis" at bounding box center [412, 131] width 108 height 20
click at [423, 153] on span "Comparison overtime" at bounding box center [411, 158] width 91 height 14
click at [1035, 174] on button "Re-Run" at bounding box center [1336, 164] width 51 height 24
click at [475, 85] on button "Nova Restaurant Group" at bounding box center [427, 84] width 141 height 24
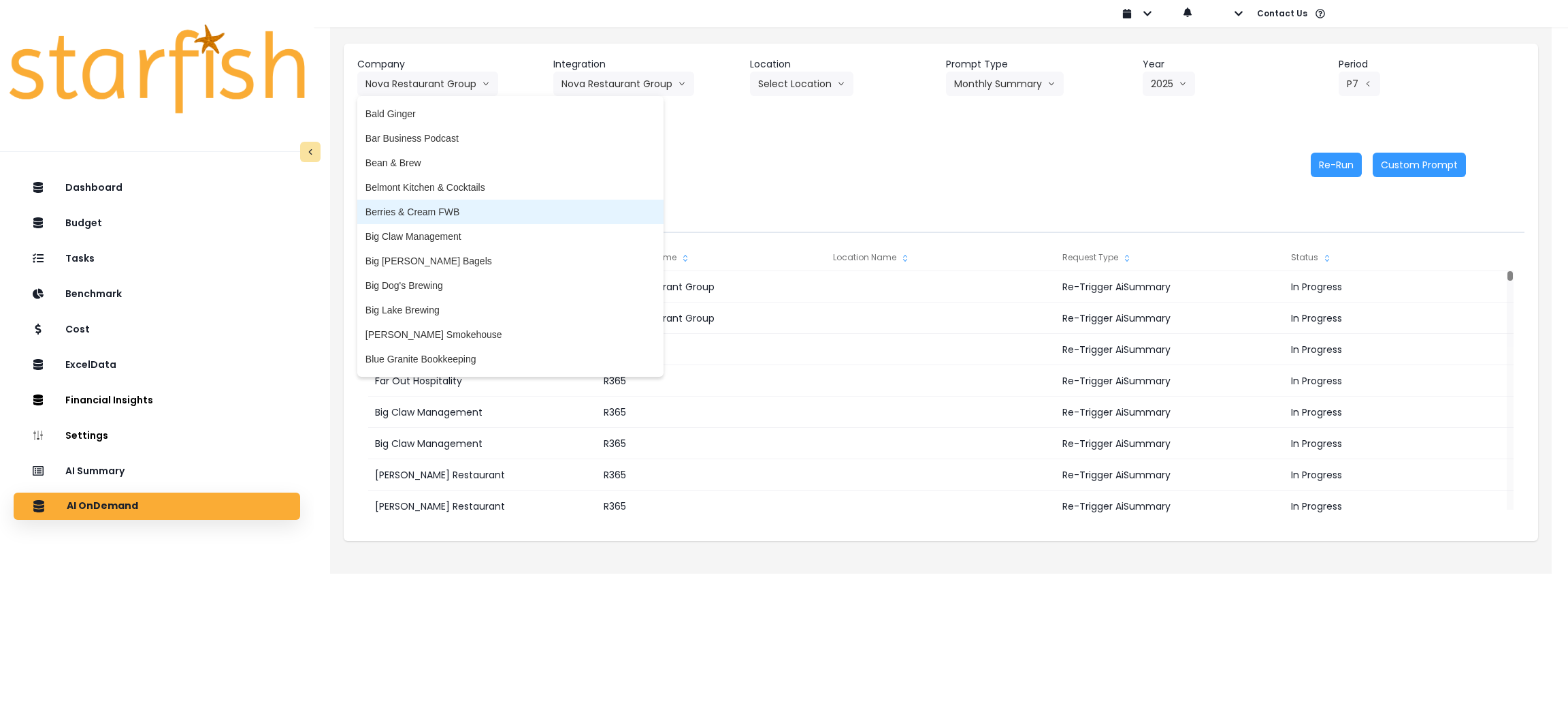
scroll to position [102, 0]
click at [419, 231] on span "Big Claw Management" at bounding box center [510, 231] width 290 height 14
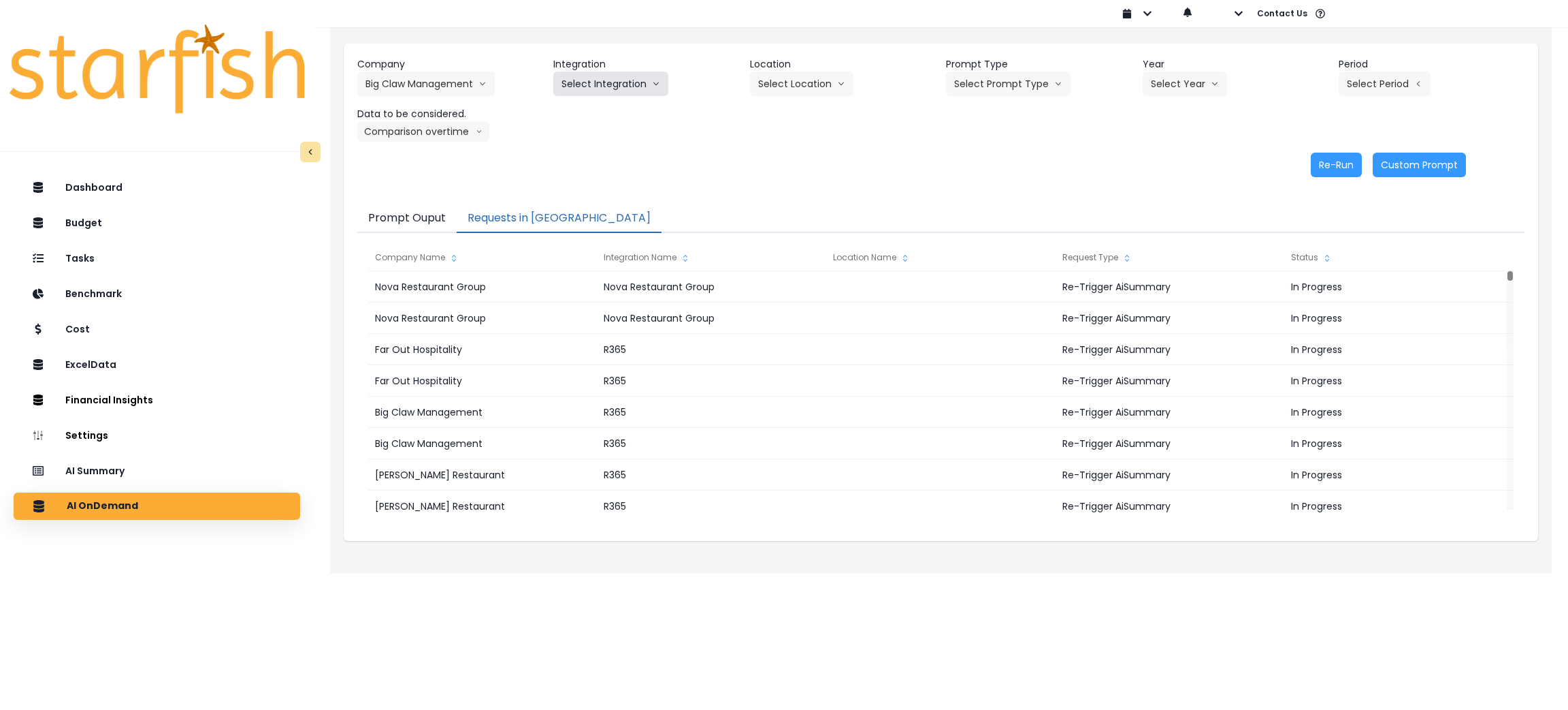
click at [594, 85] on button "Select Integration" at bounding box center [611, 84] width 115 height 24
click at [589, 122] on li "R365" at bounding box center [572, 112] width 38 height 24
click at [974, 87] on button "Select Prompt Type" at bounding box center [1009, 84] width 125 height 24
click at [953, 184] on li "Monthly Summary" at bounding box center [993, 186] width 94 height 24
click at [1035, 87] on button "Select Year" at bounding box center [1185, 84] width 85 height 24
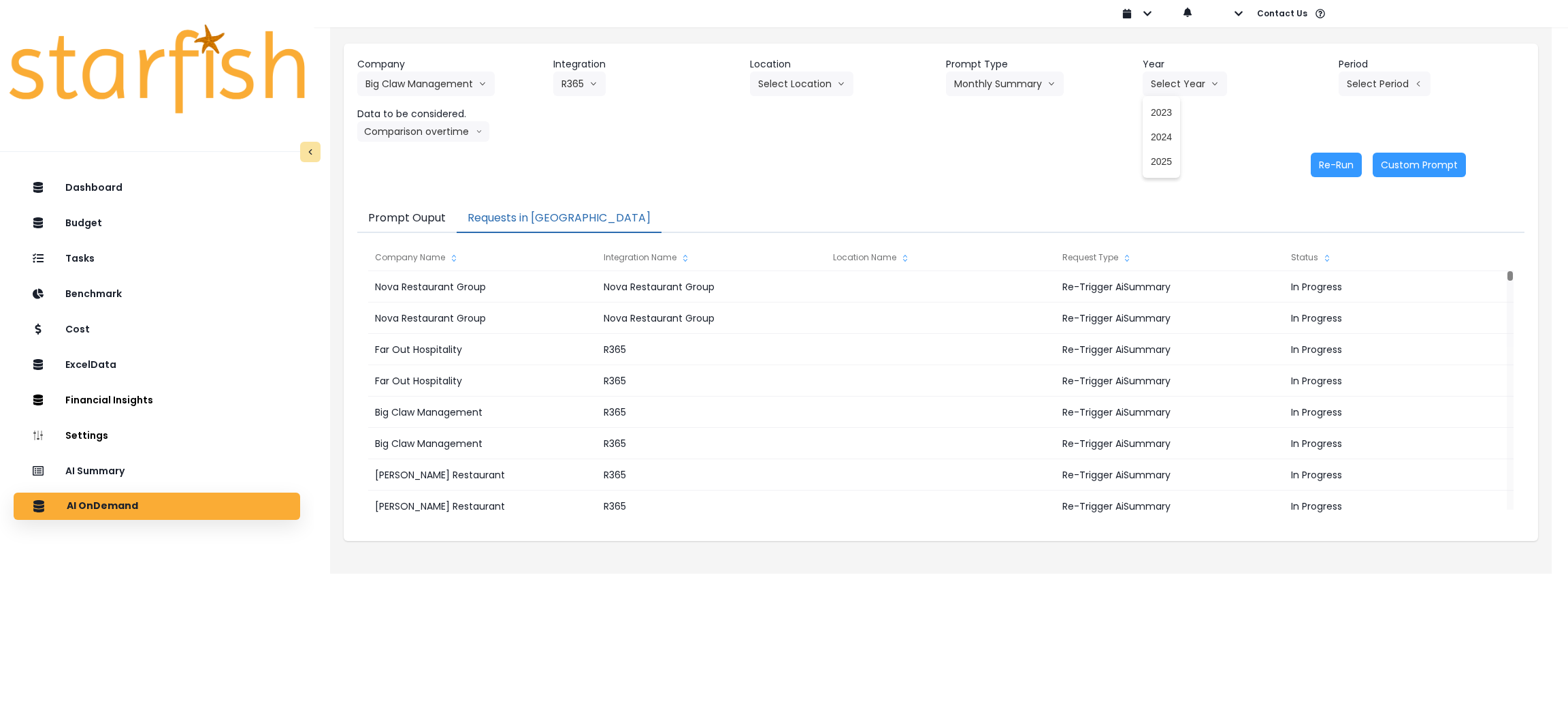
click at [1035, 174] on ul "2023 2024 2025" at bounding box center [1162, 136] width 38 height 81
click at [1035, 161] on span "2025" at bounding box center [1162, 162] width 21 height 14
click at [1035, 87] on button "Select Period" at bounding box center [1384, 84] width 92 height 24
click at [1035, 260] on span "P8" at bounding box center [1322, 260] width 17 height 14
click at [422, 137] on button "Comparison overtime" at bounding box center [423, 131] width 132 height 20
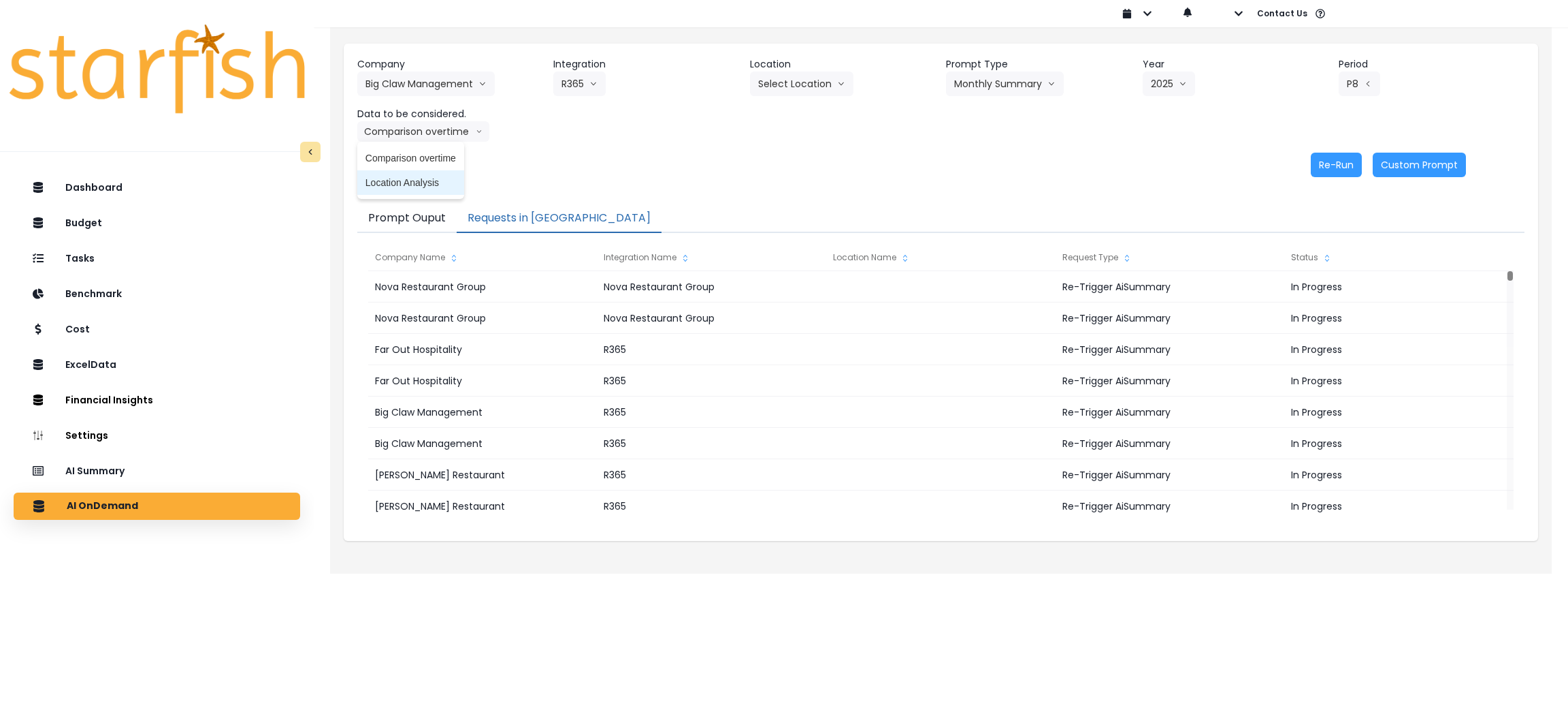
click at [413, 183] on span "Location Analysis" at bounding box center [411, 183] width 91 height 14
click at [1035, 162] on button "Re-Run" at bounding box center [1336, 164] width 51 height 24
click at [443, 124] on button "Location Analysis" at bounding box center [412, 131] width 108 height 20
click at [434, 154] on span "Comparison overtime" at bounding box center [411, 158] width 91 height 14
click at [1035, 170] on button "Re-Run" at bounding box center [1336, 164] width 51 height 24
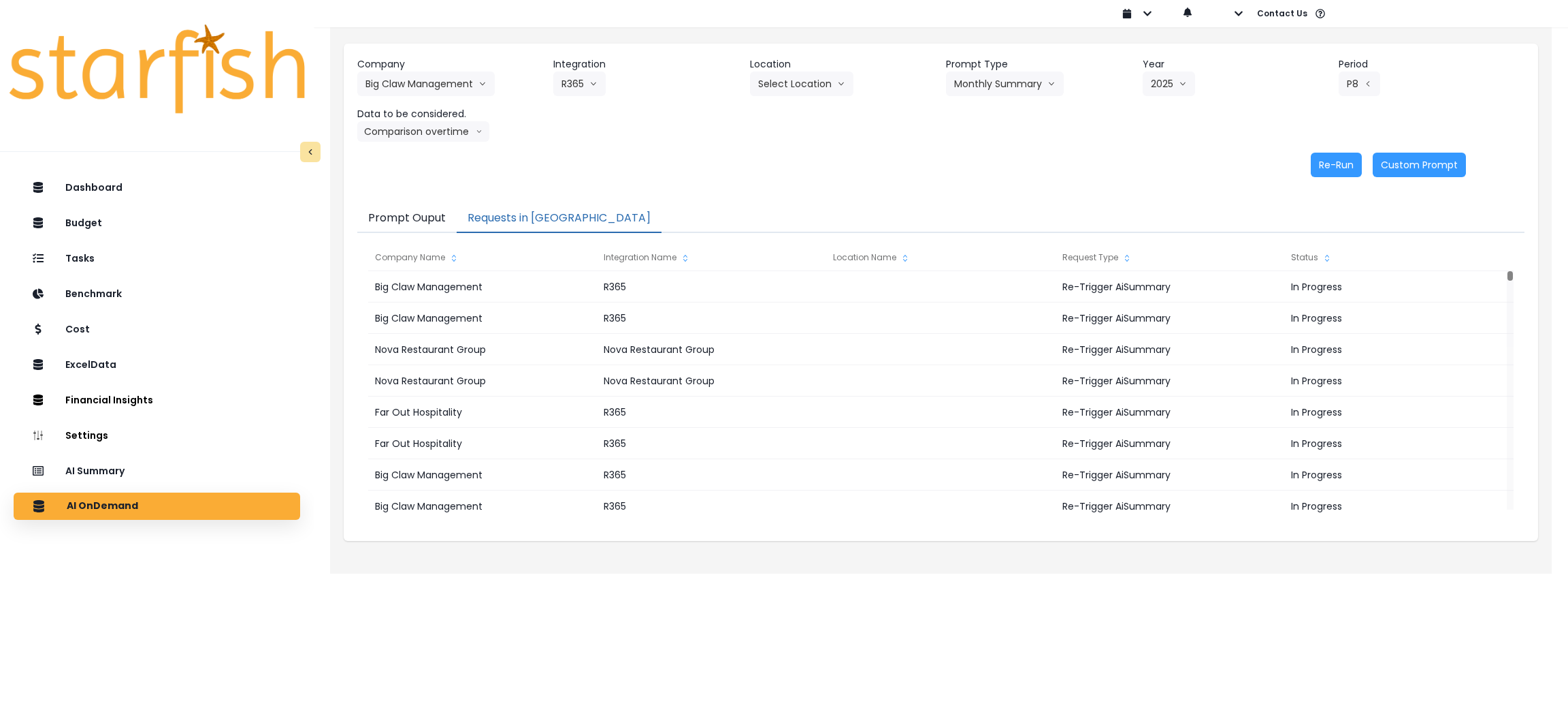
click at [716, 97] on div "Company Big Claw Management 86 Costs Asti Bagel Cafe Balance Grille Bald Ginger…" at bounding box center [941, 99] width 1168 height 85
